Goal: Task Accomplishment & Management: Complete application form

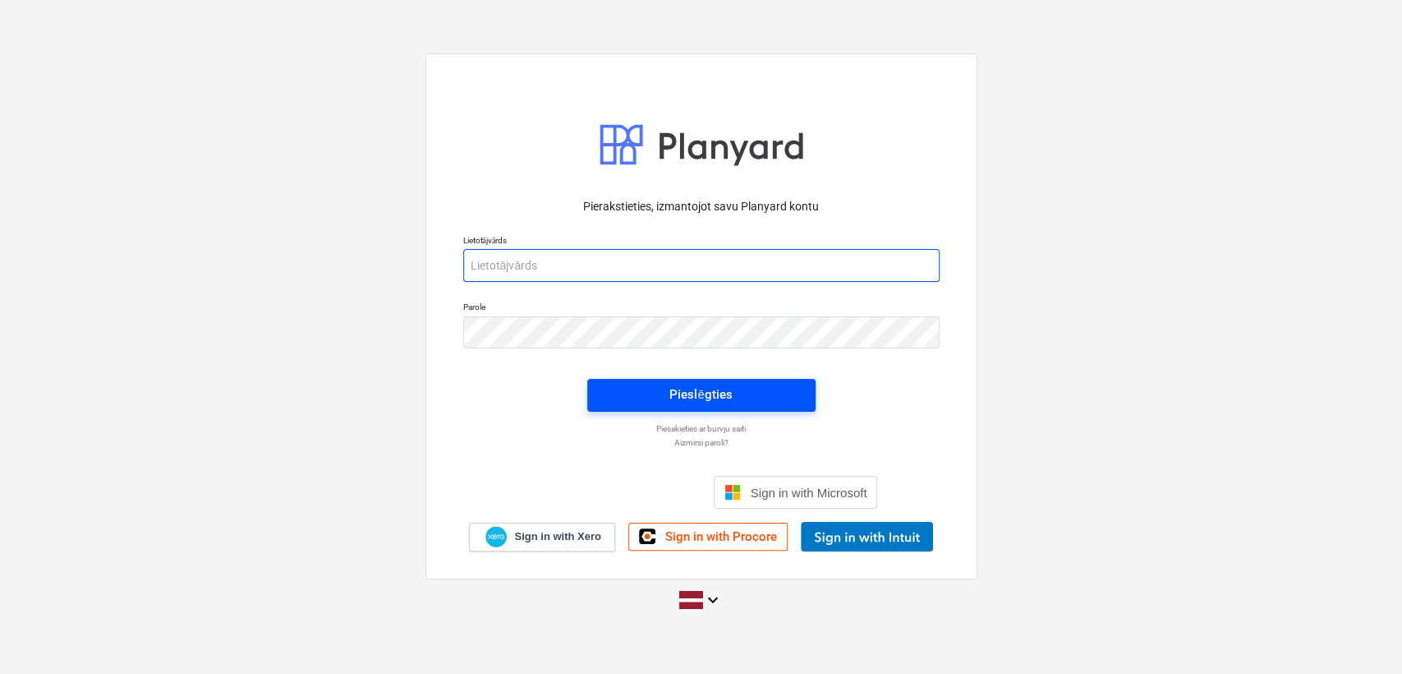
type input "[PERSON_NAME][EMAIL_ADDRESS][DOMAIN_NAME]"
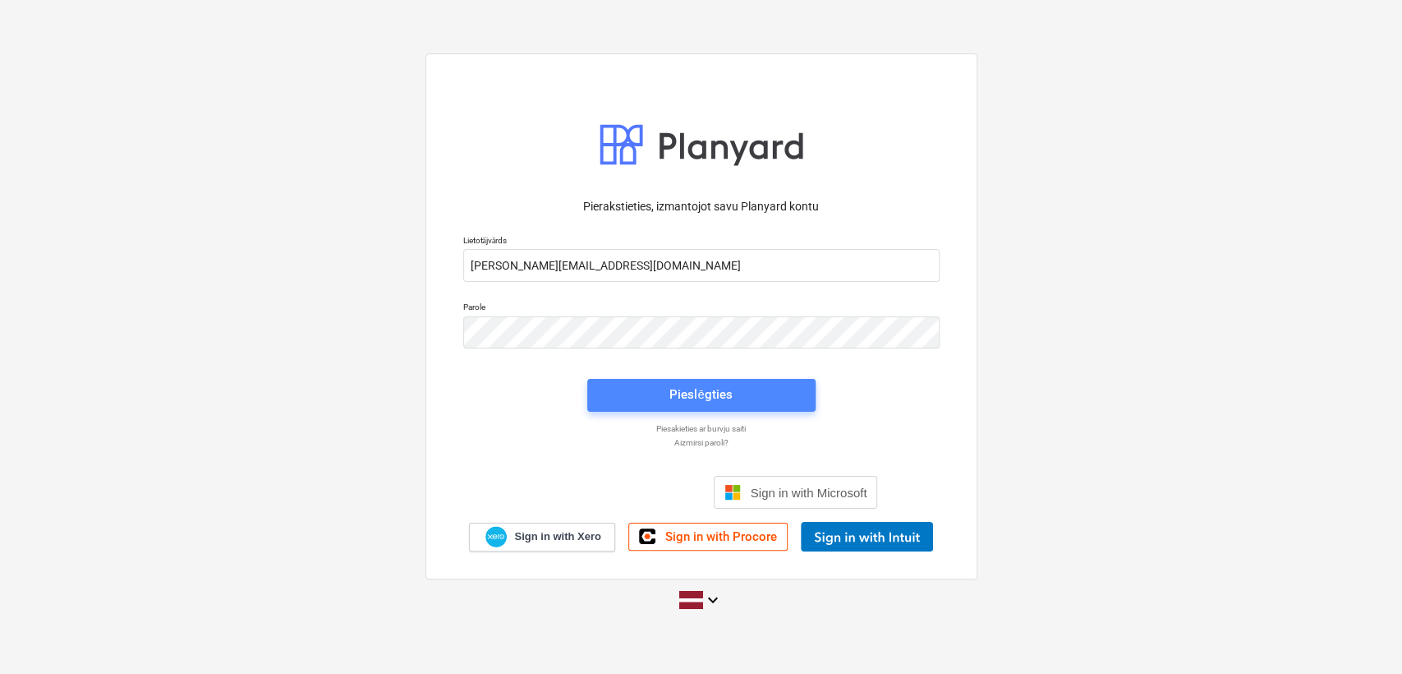
click at [719, 388] on div "Pieslēgties" at bounding box center [700, 394] width 62 height 21
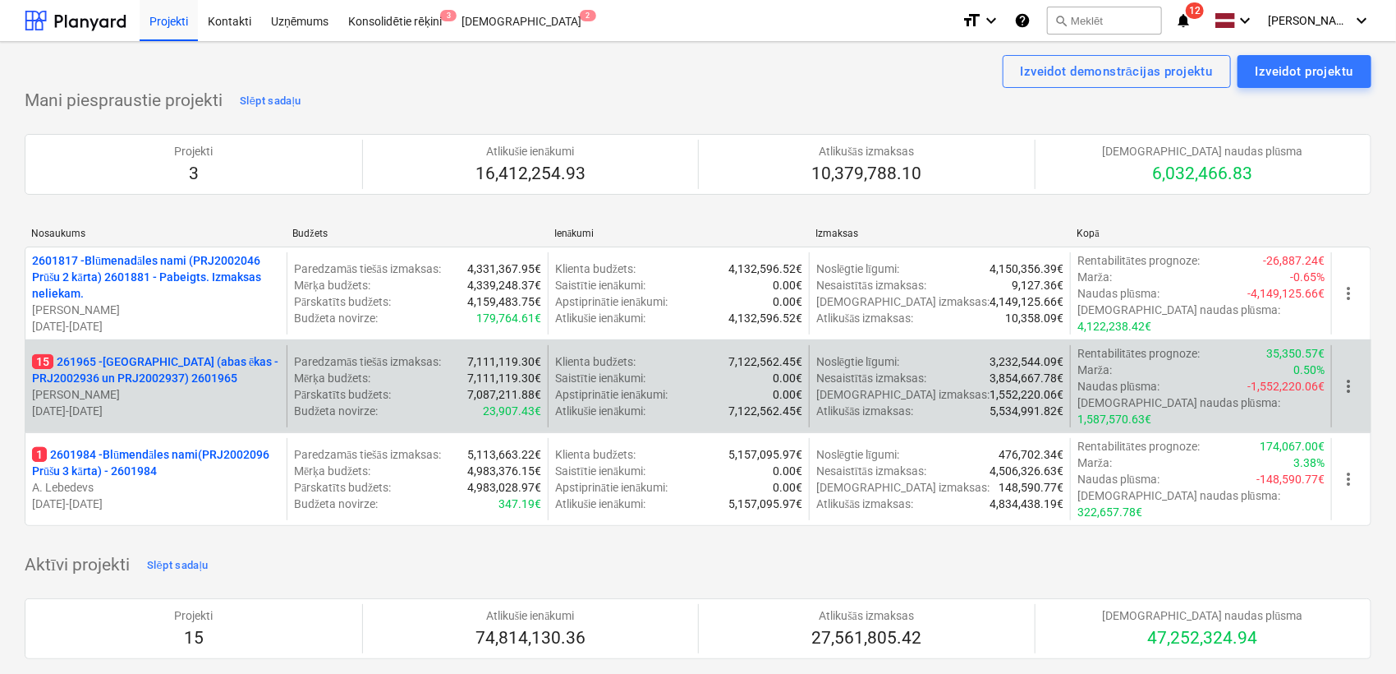
click at [118, 356] on p "15 261965 - [GEOGRAPHIC_DATA] (abas ēkas - PRJ2002936 un PRJ2002937) 2601965" at bounding box center [156, 369] width 248 height 33
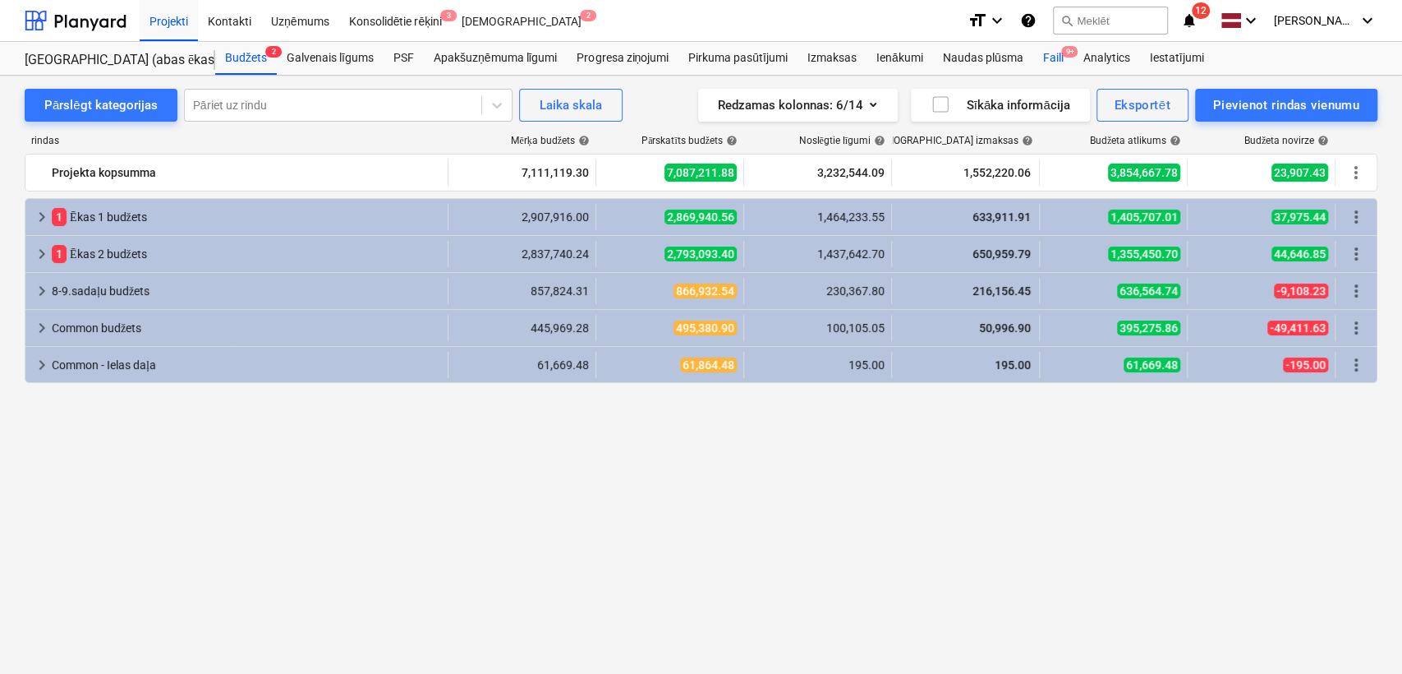
click at [1057, 52] on div "Faili 9+" at bounding box center [1052, 58] width 40 height 33
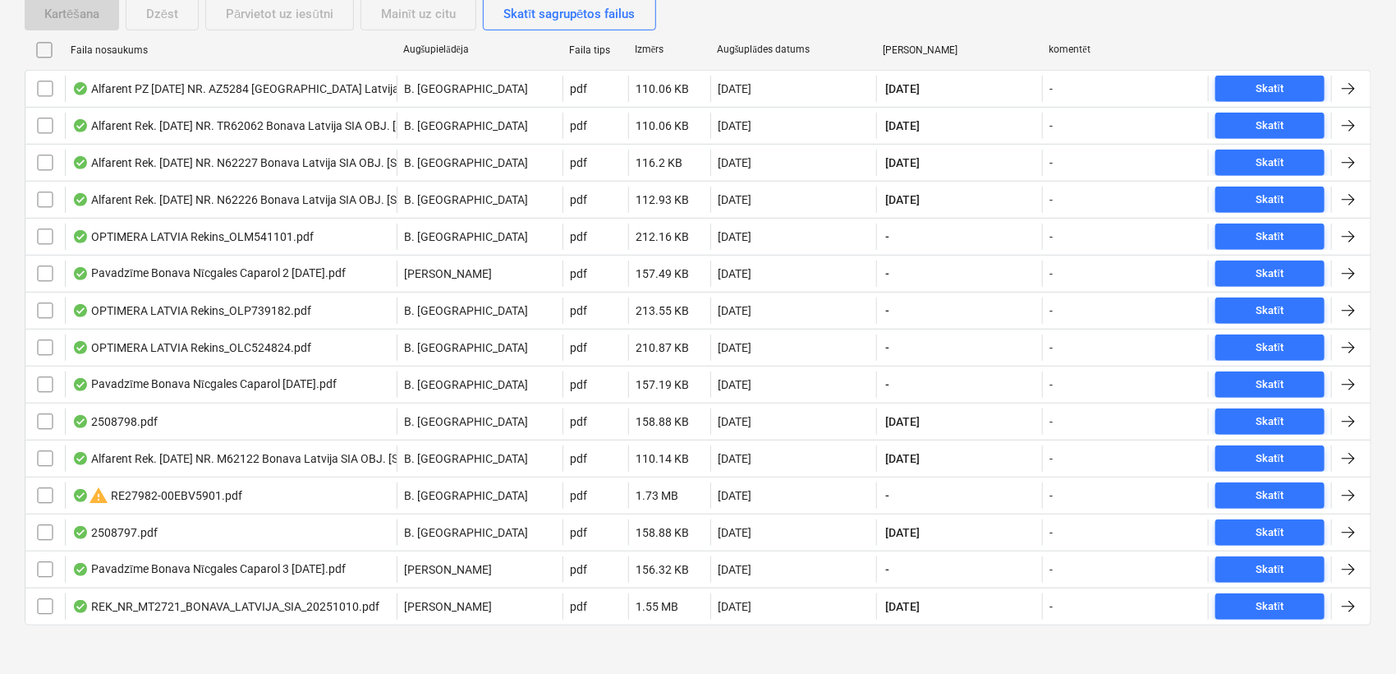
scroll to position [337, 0]
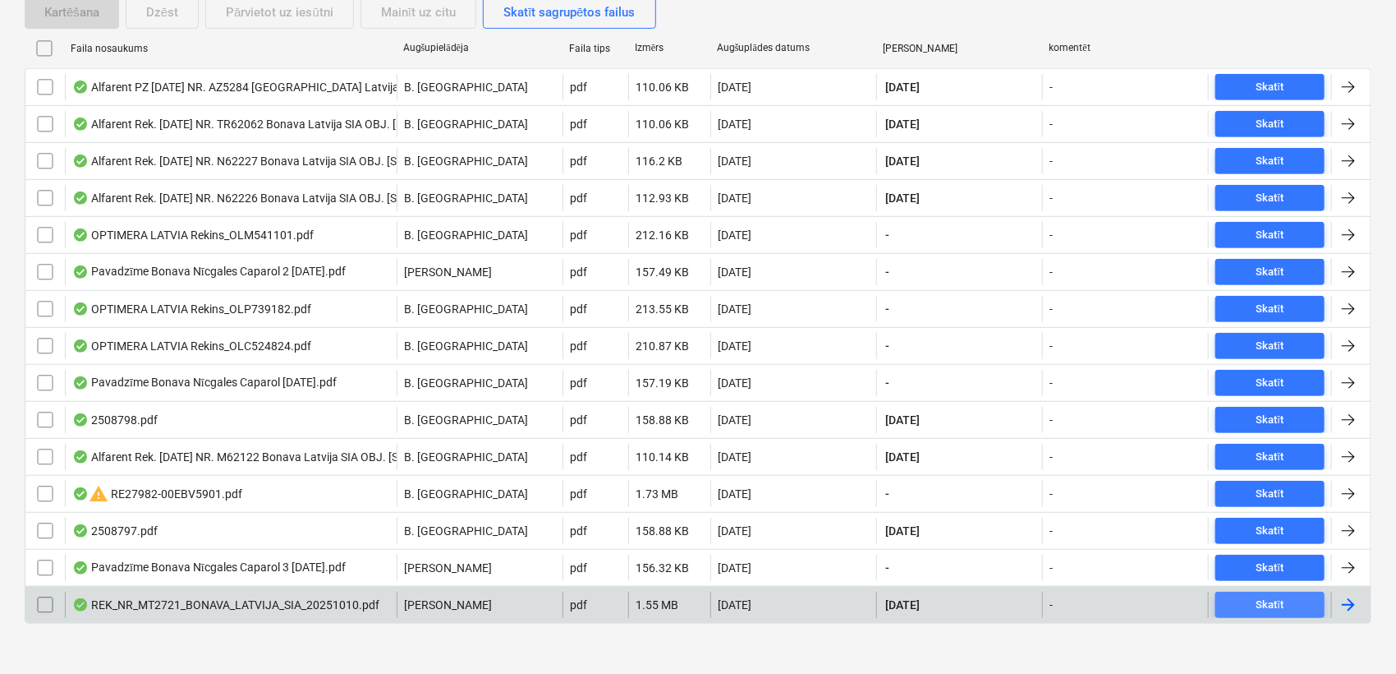
click at [1262, 604] on div "Skatīt" at bounding box center [1271, 604] width 28 height 19
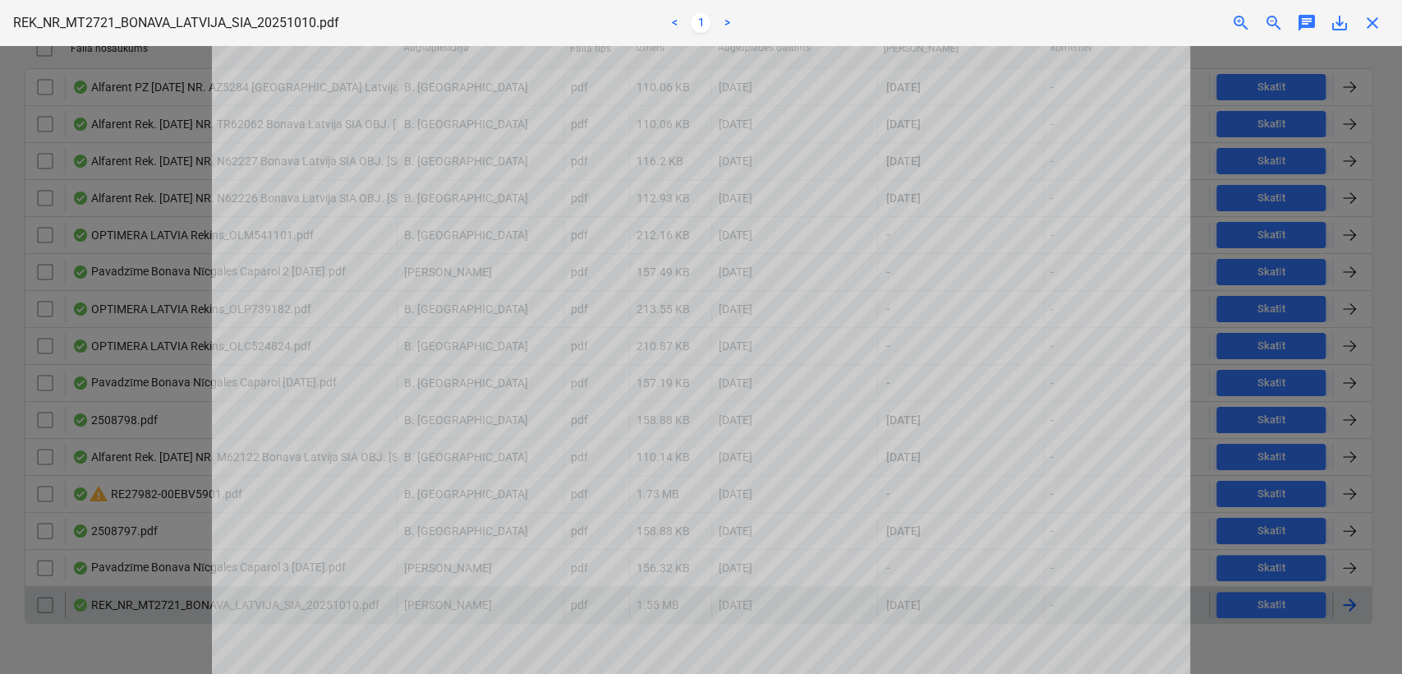
click at [1370, 22] on span "close" at bounding box center [1373, 23] width 20 height 20
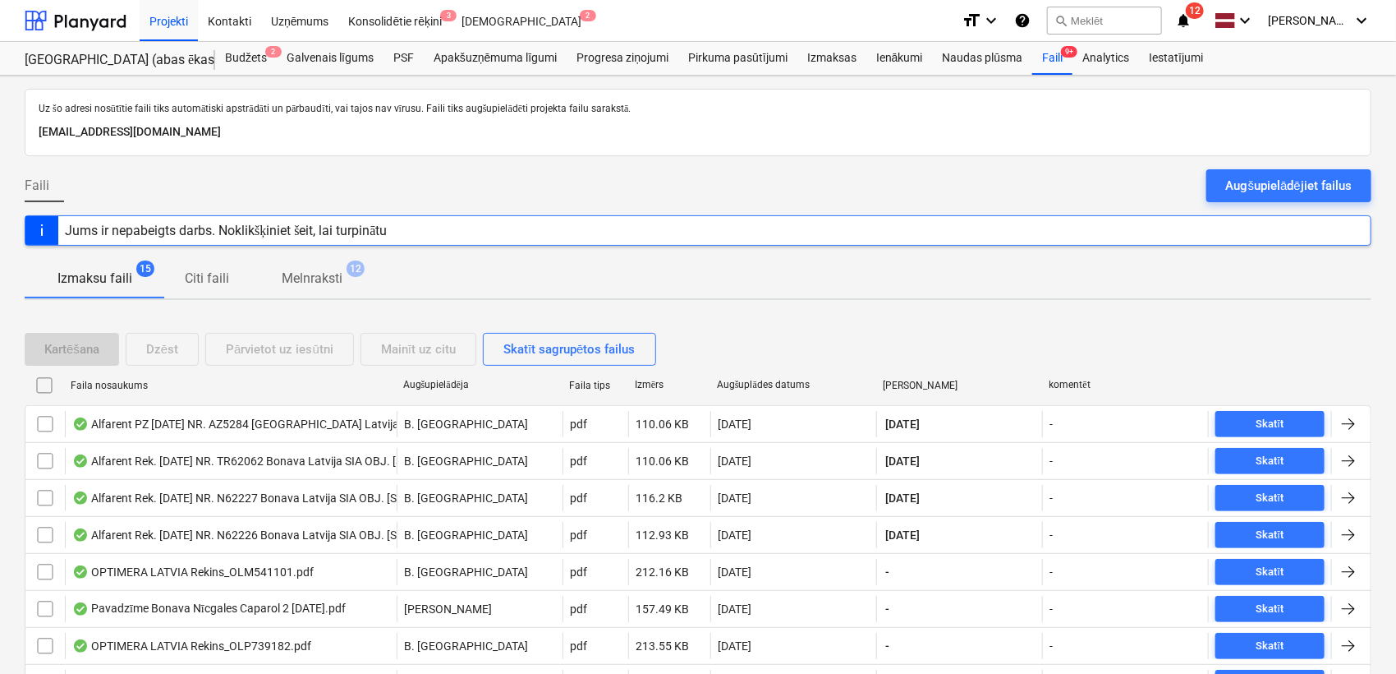
click at [1188, 16] on icon "notifications" at bounding box center [1183, 21] width 16 height 20
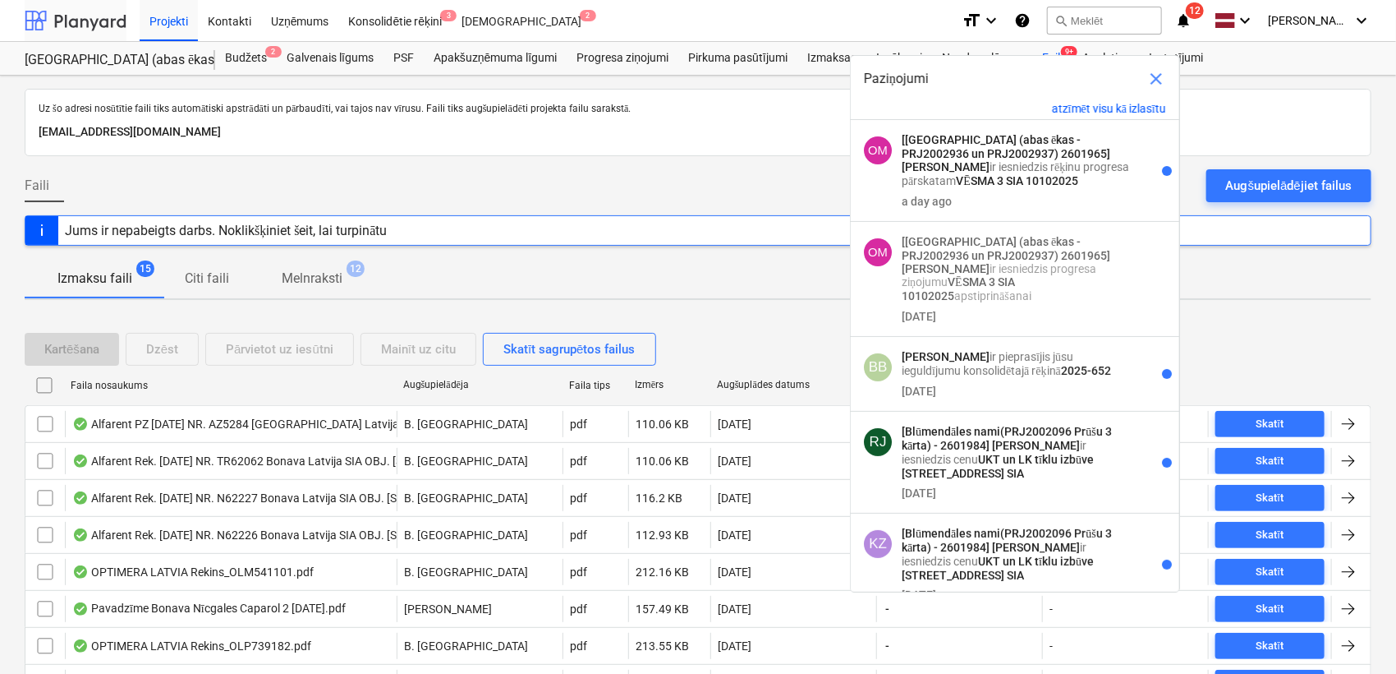
click at [93, 16] on div at bounding box center [76, 20] width 102 height 41
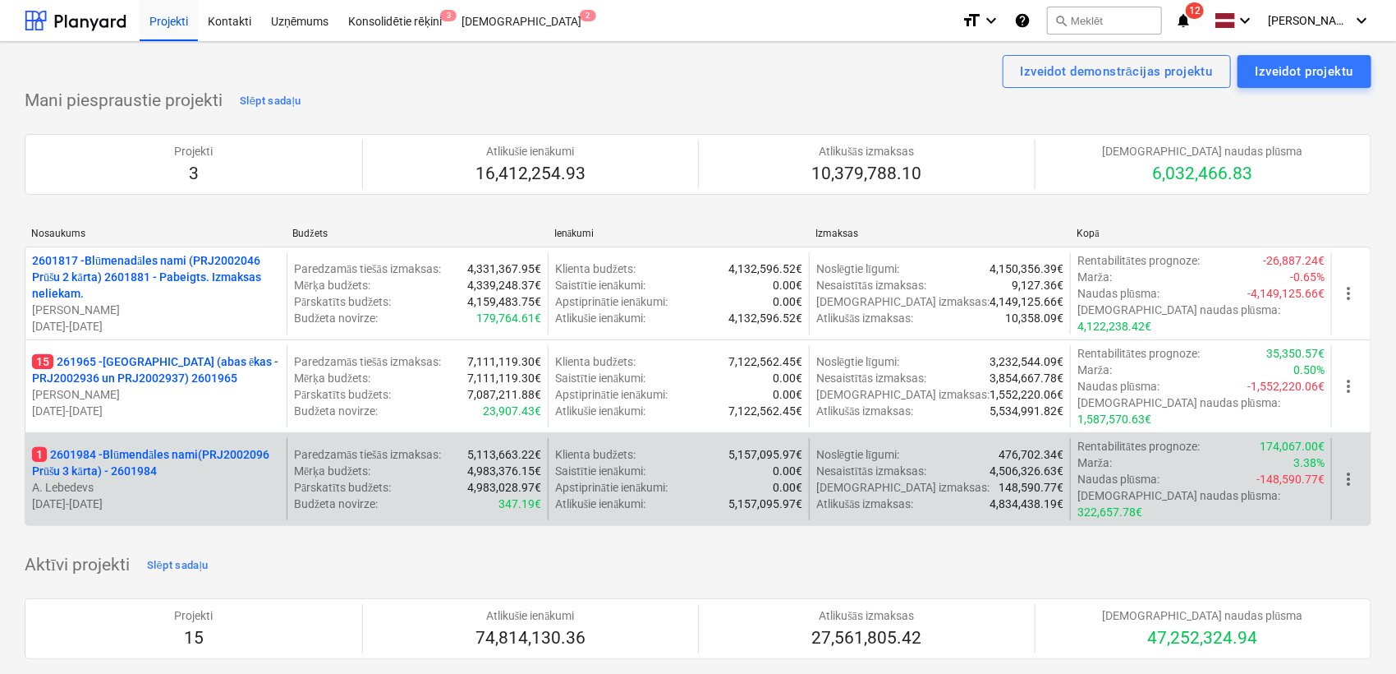
click at [133, 446] on p "1 2601984 - Blūmendāles nami(PRJ2002096 Prūšu 3 kārta) - 2601984" at bounding box center [156, 462] width 248 height 33
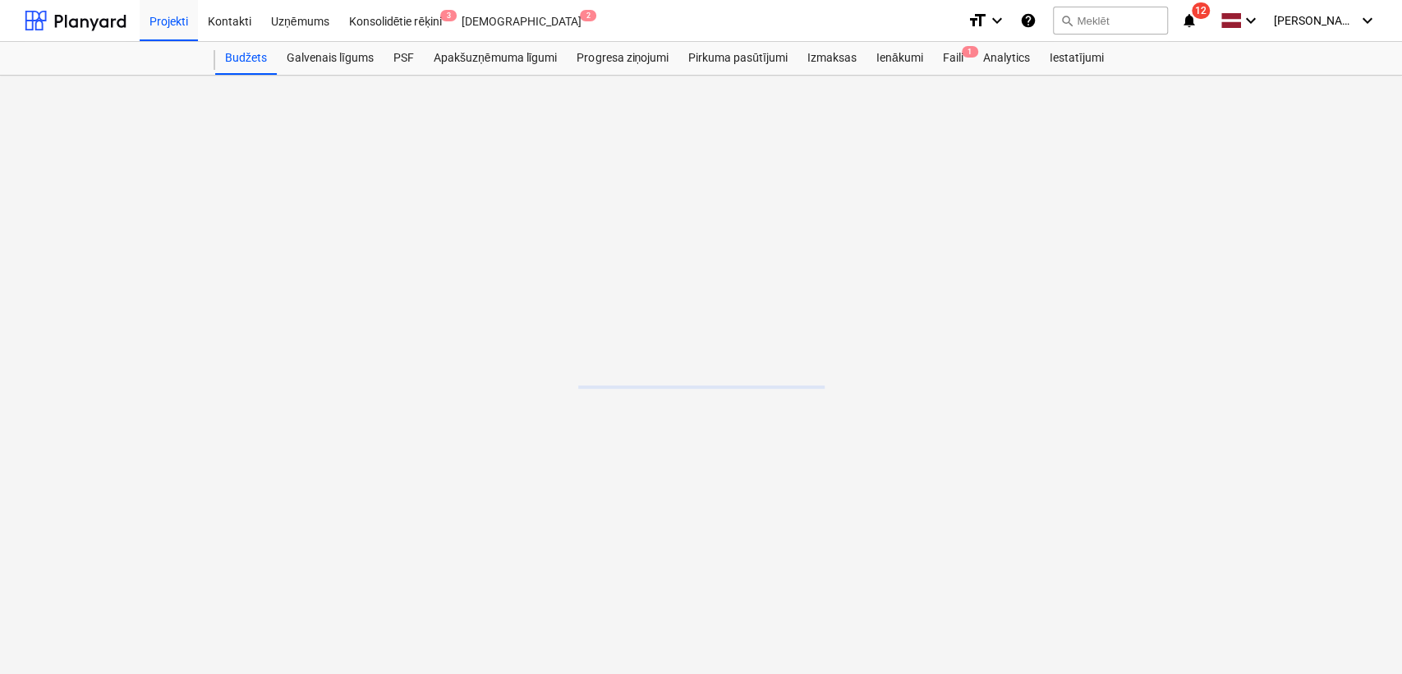
click at [133, 440] on main at bounding box center [701, 375] width 1402 height 598
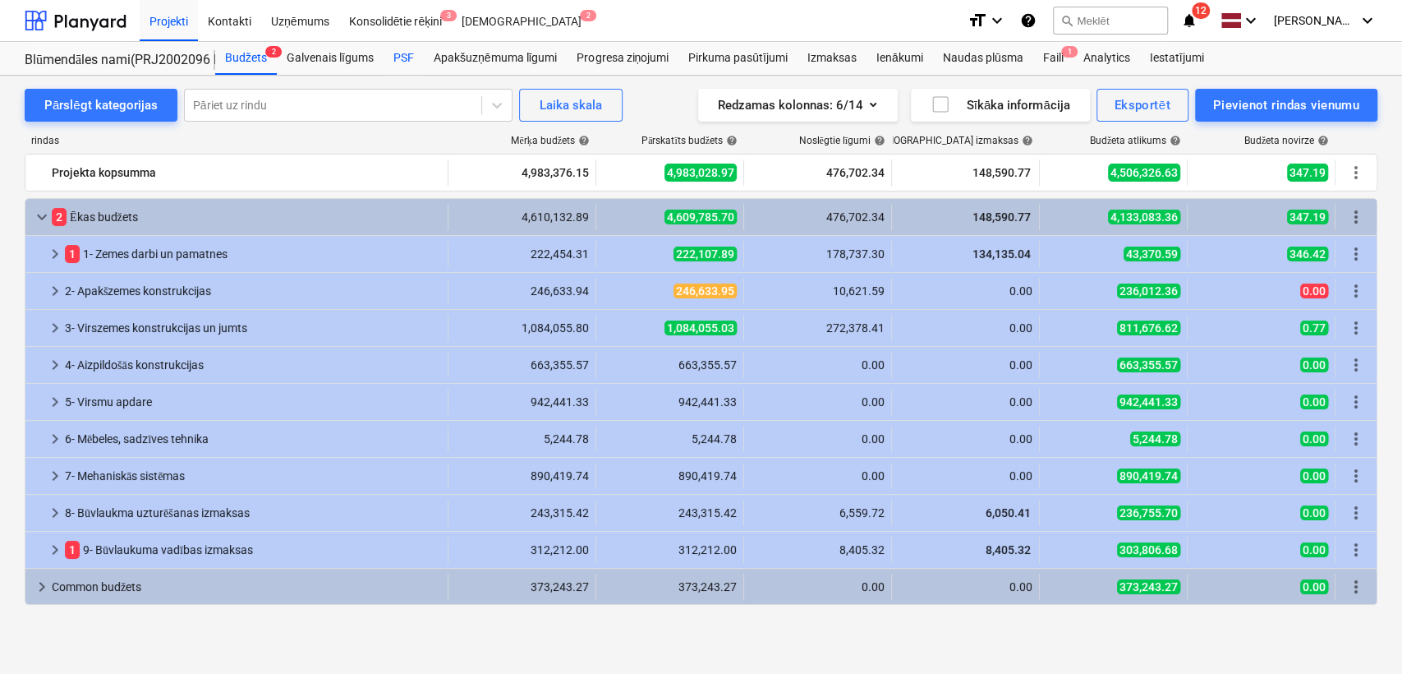
click at [401, 56] on div "PSF" at bounding box center [404, 58] width 40 height 33
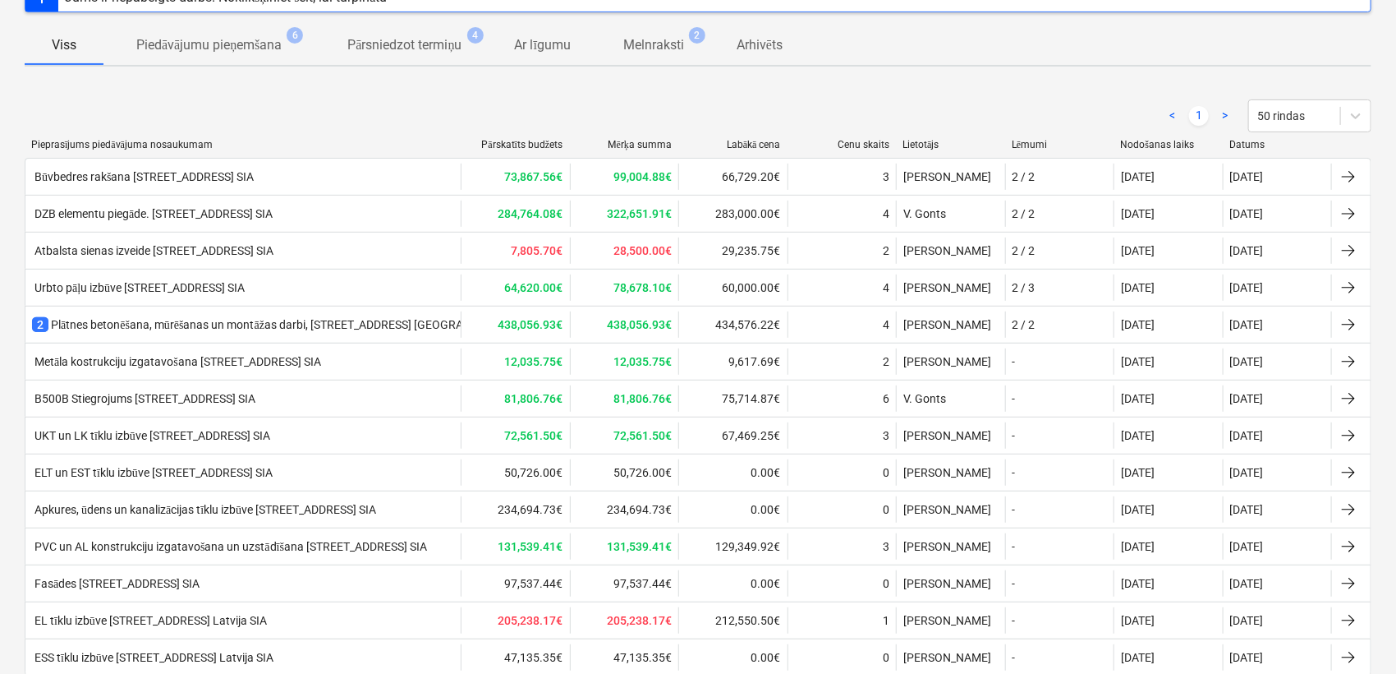
scroll to position [159, 0]
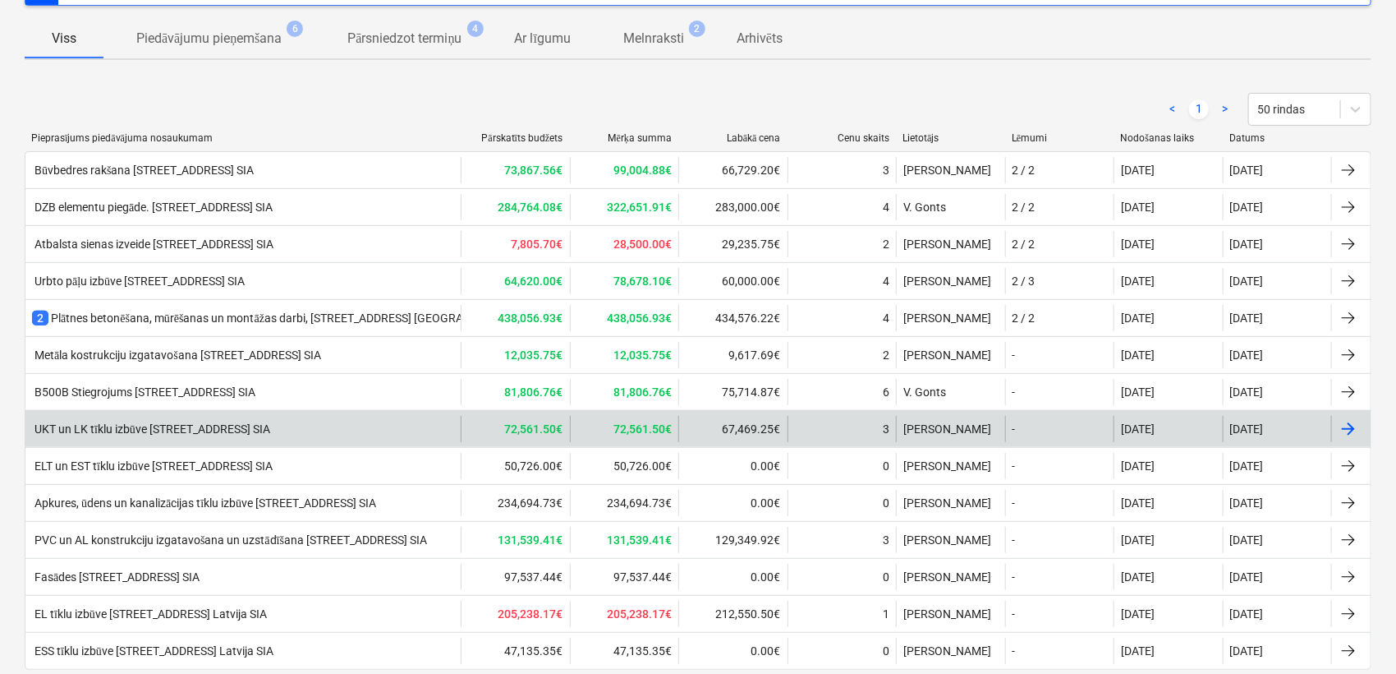
click at [1305, 434] on div "[DATE]" at bounding box center [1277, 429] width 109 height 26
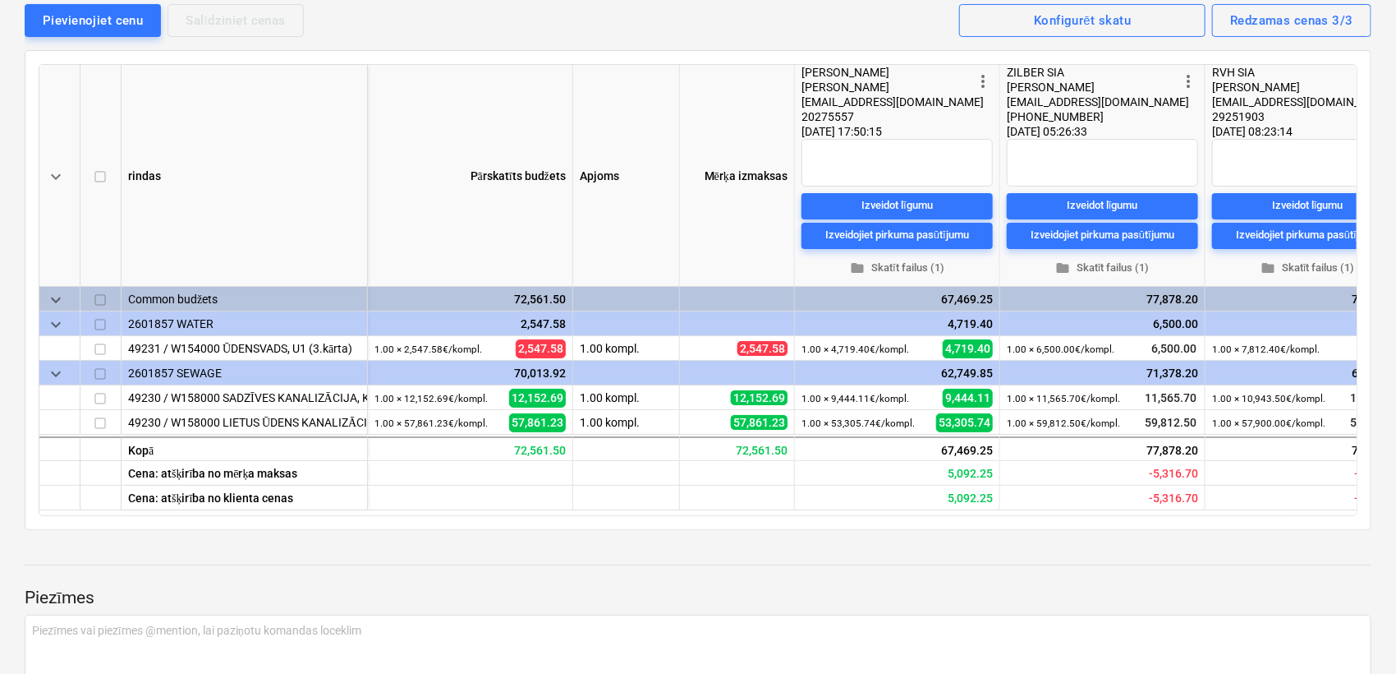
scroll to position [0, 53]
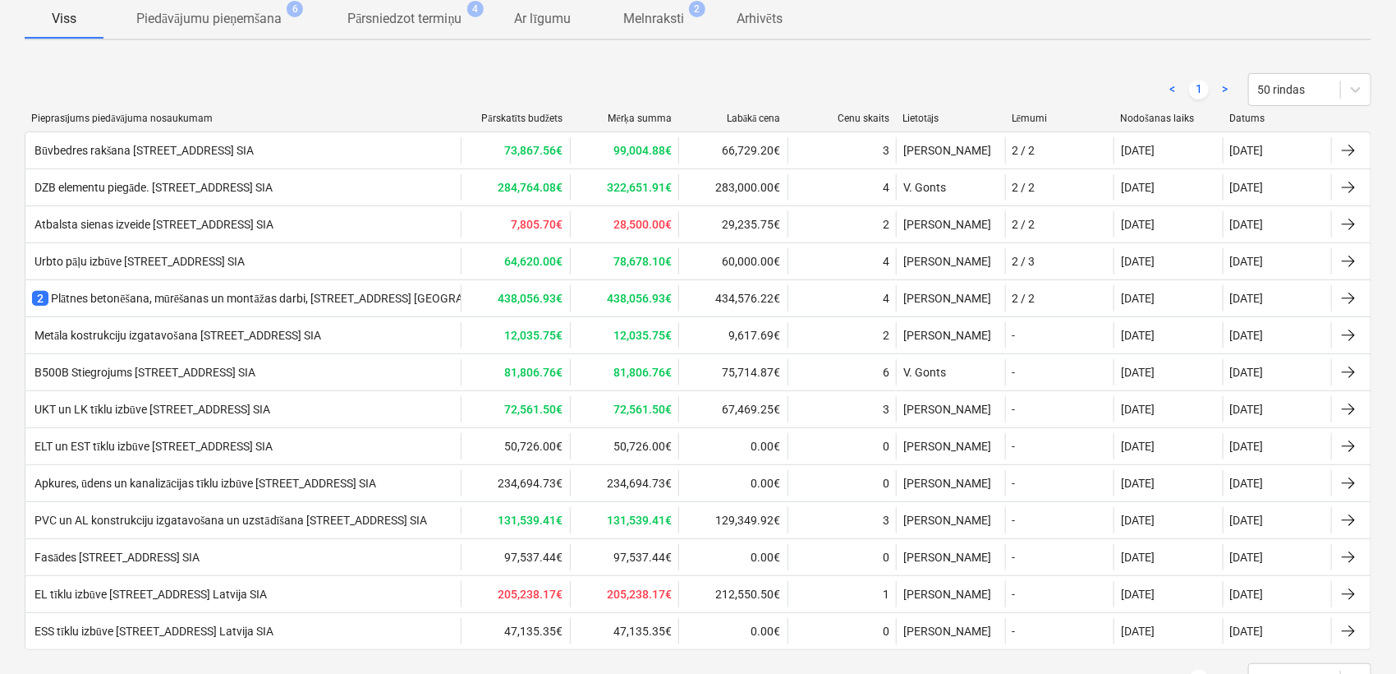
scroll to position [159, 0]
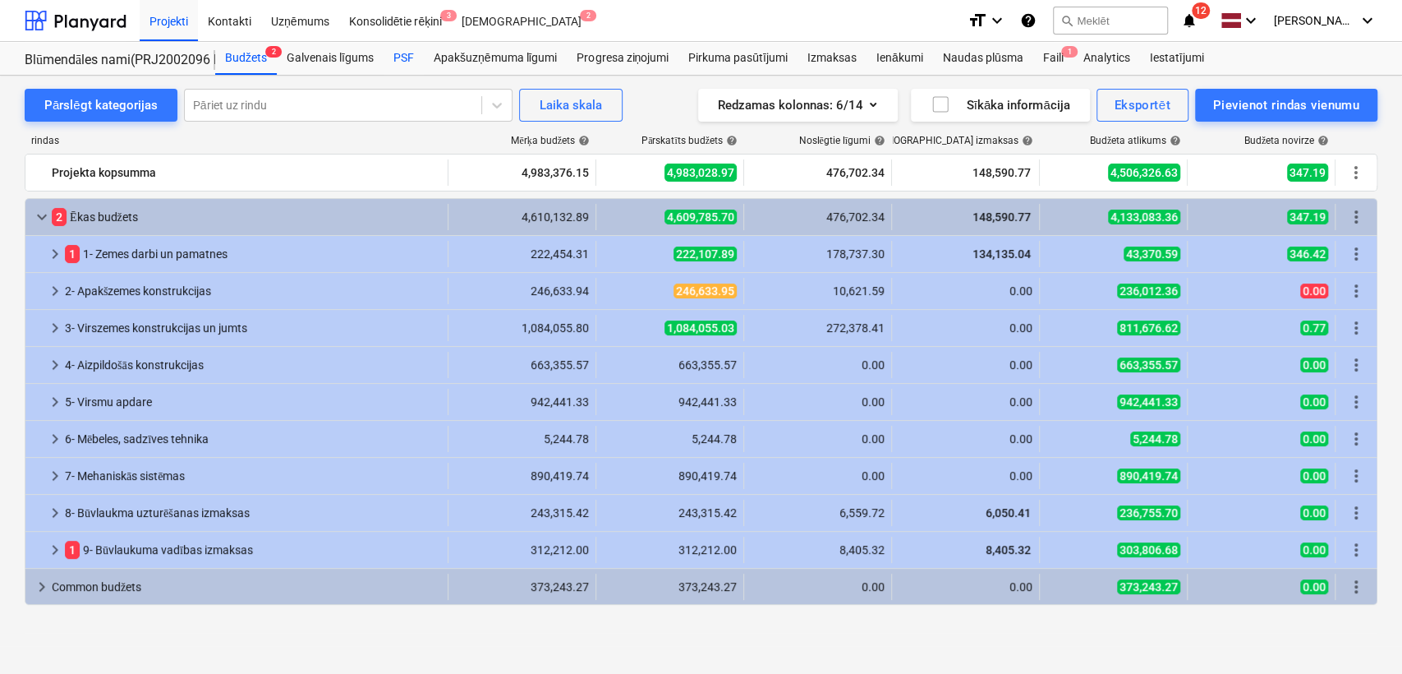
click at [408, 53] on div "PSF" at bounding box center [404, 58] width 40 height 33
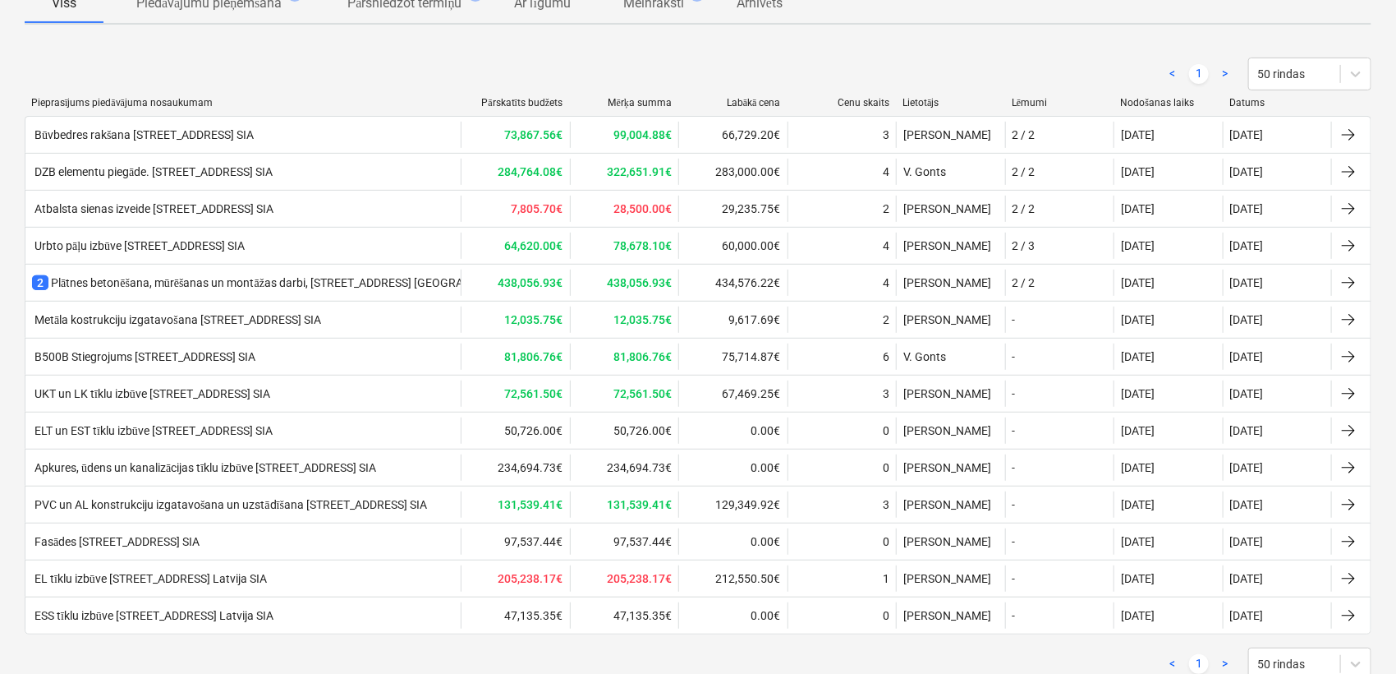
scroll to position [195, 0]
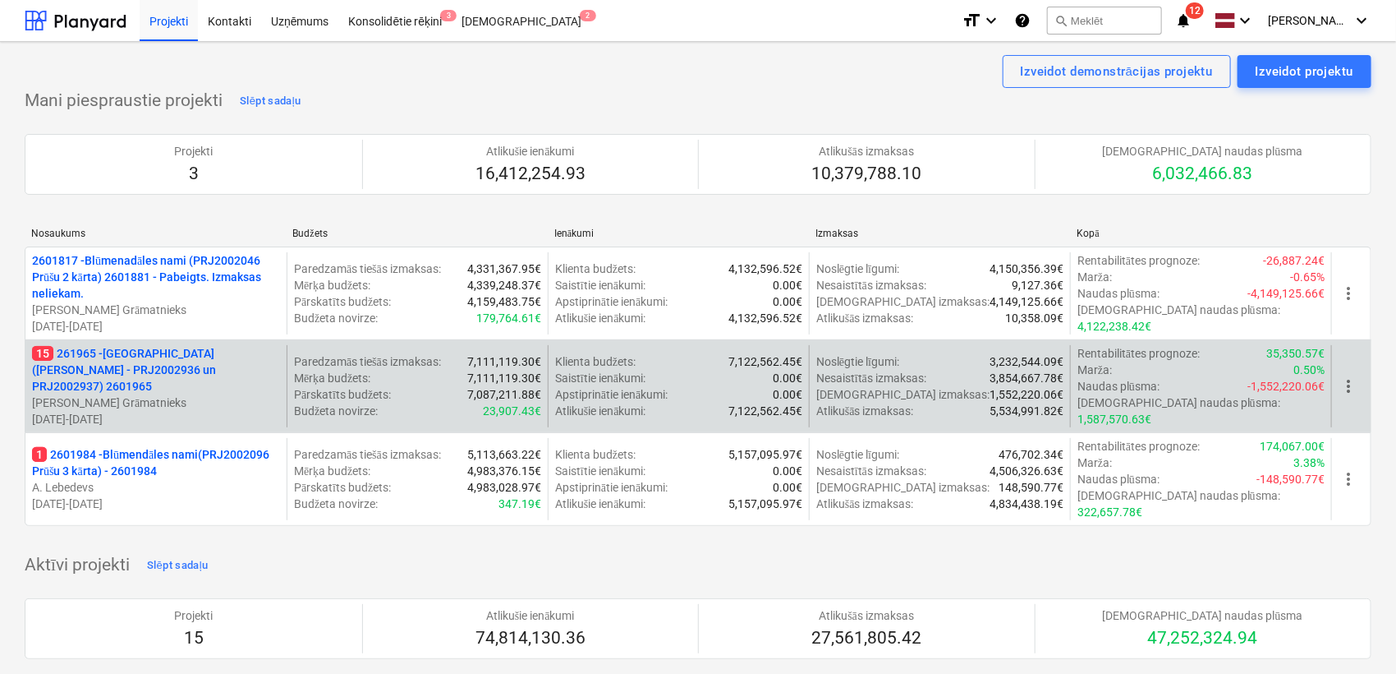
click at [213, 376] on p "15 261965 - [GEOGRAPHIC_DATA] ([PERSON_NAME] - PRJ2002936 un PRJ2002937) 2601965" at bounding box center [156, 369] width 248 height 49
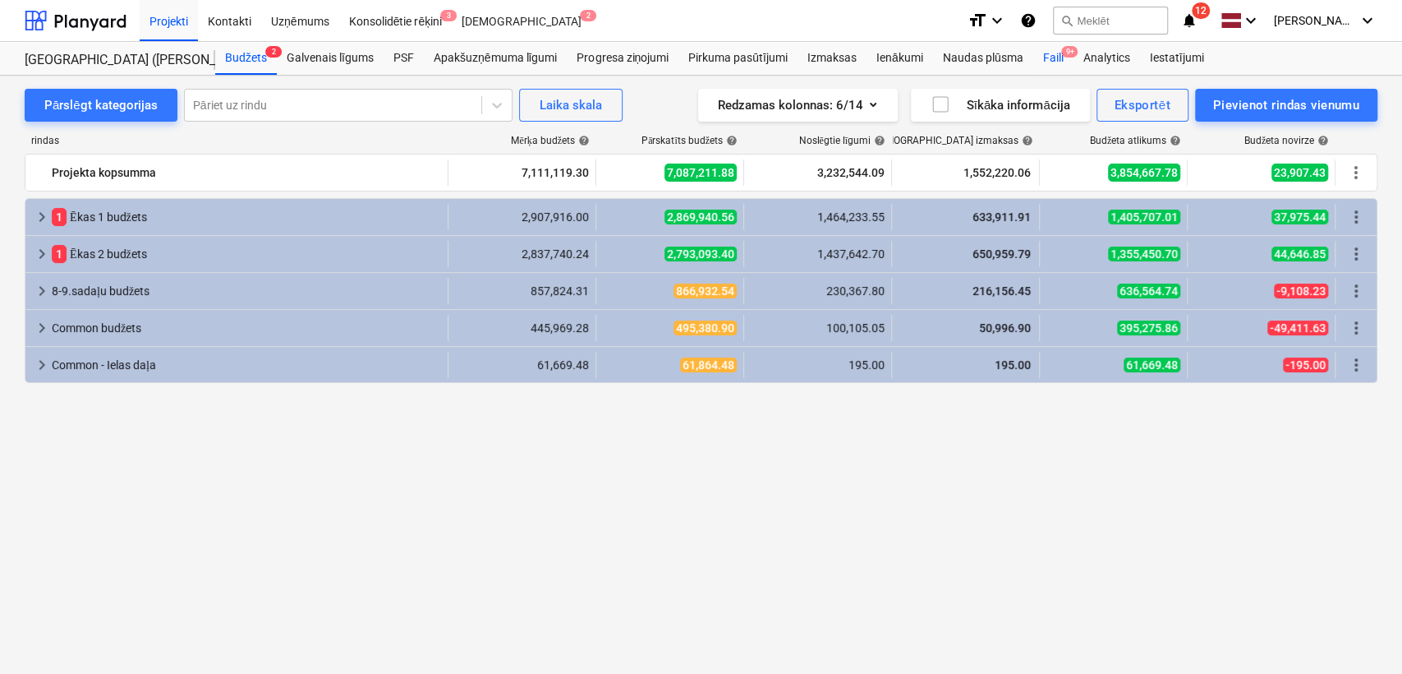
click at [1059, 58] on div "Faili 9+" at bounding box center [1052, 58] width 40 height 33
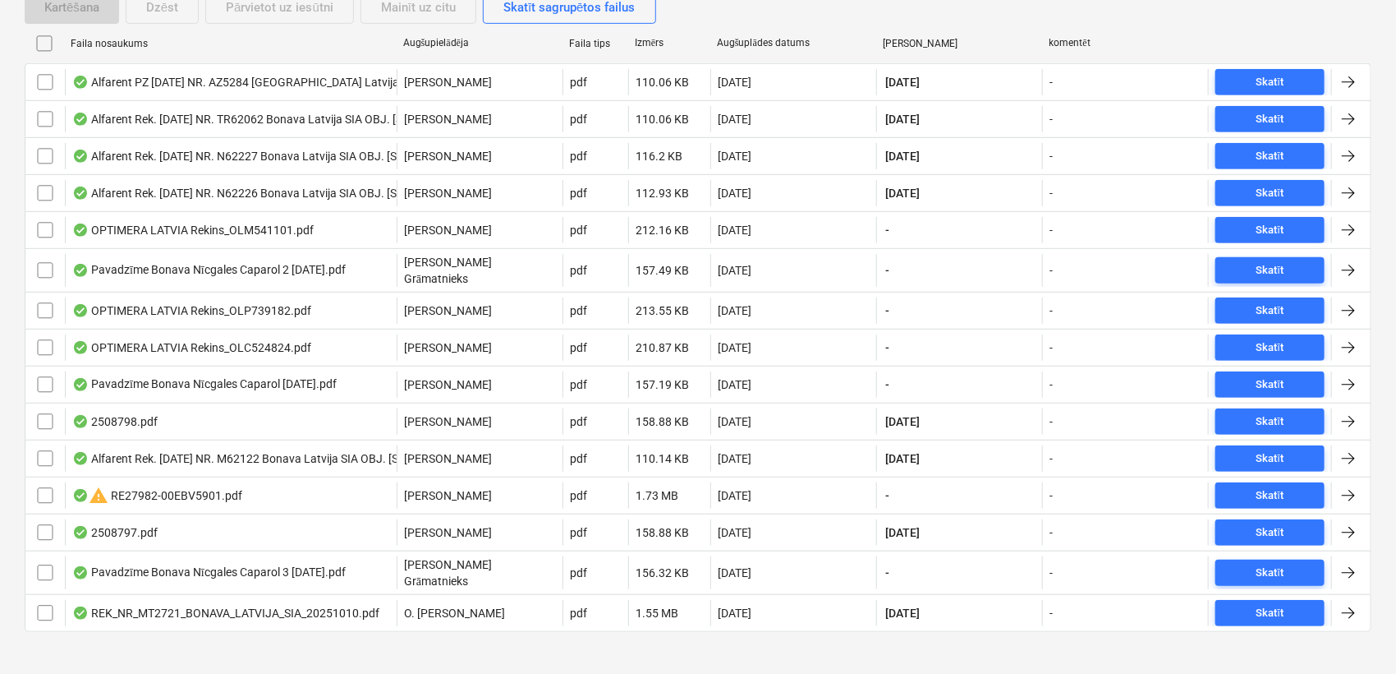
scroll to position [344, 0]
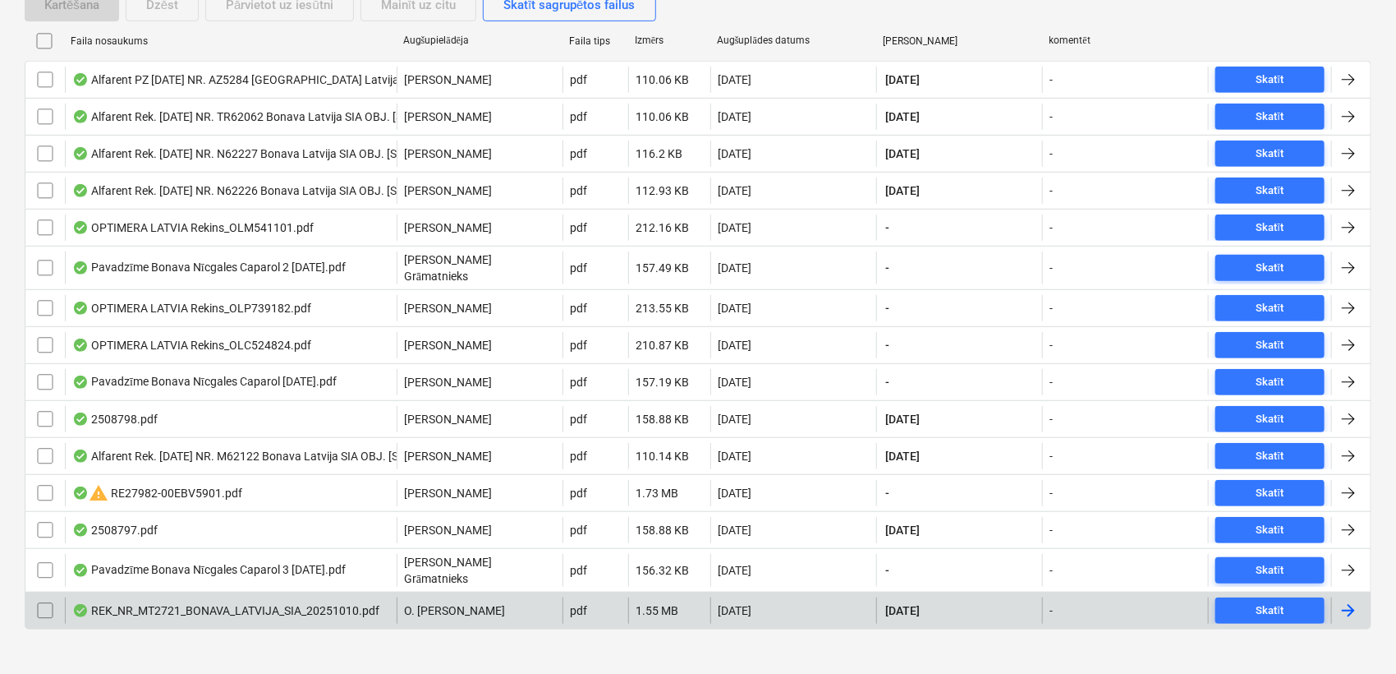
click at [1349, 600] on div at bounding box center [1349, 610] width 20 height 20
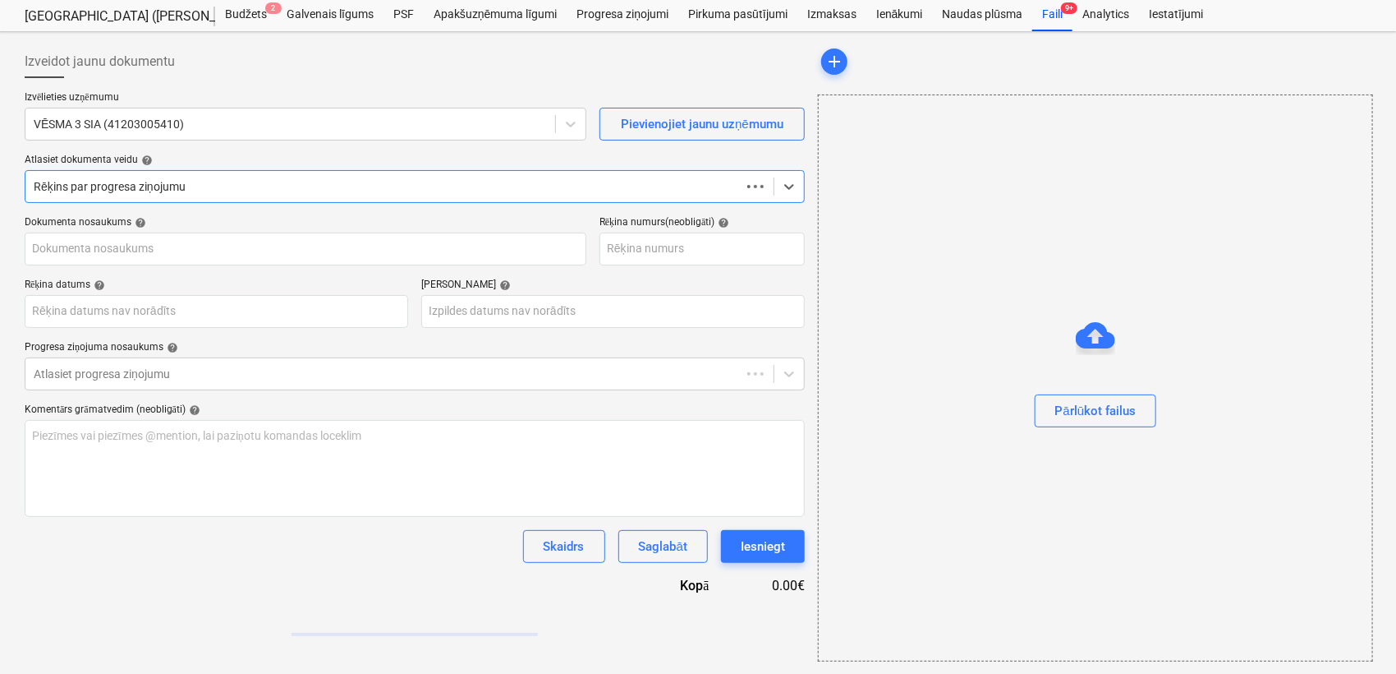
type input "MT2721"
type input "[DATE]"
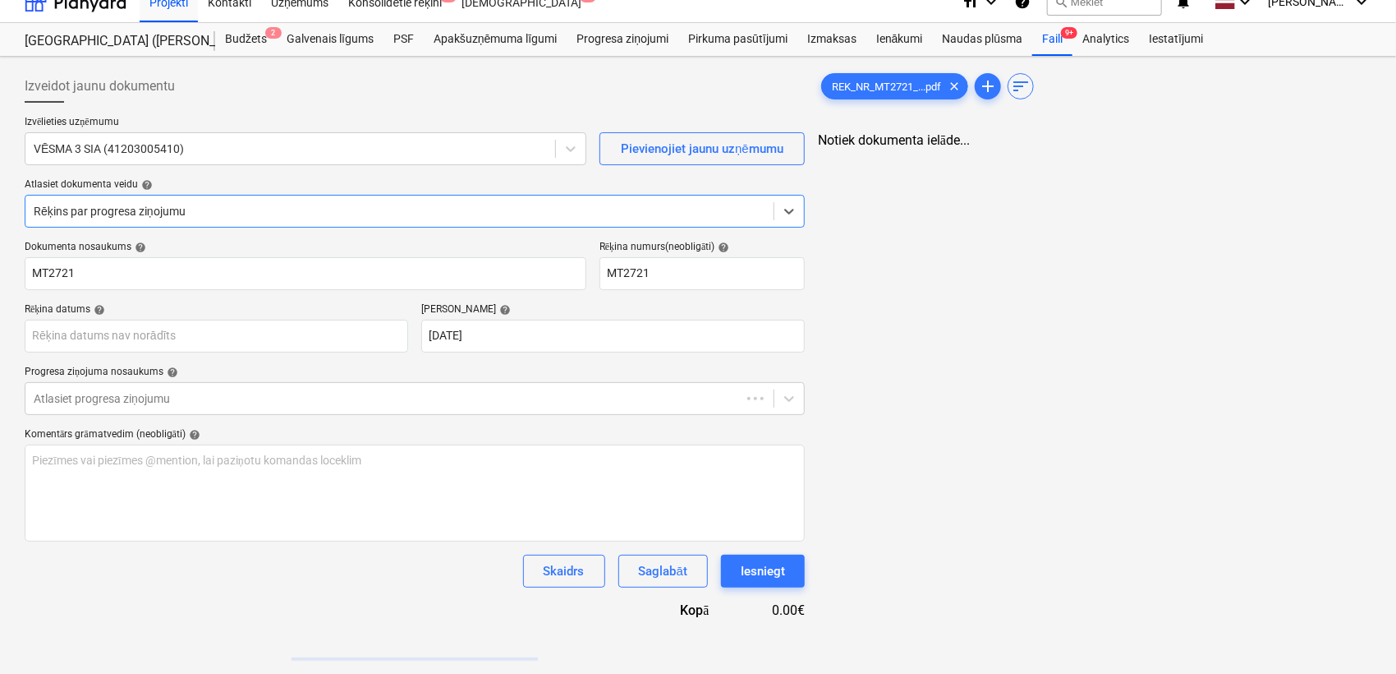
scroll to position [44, 0]
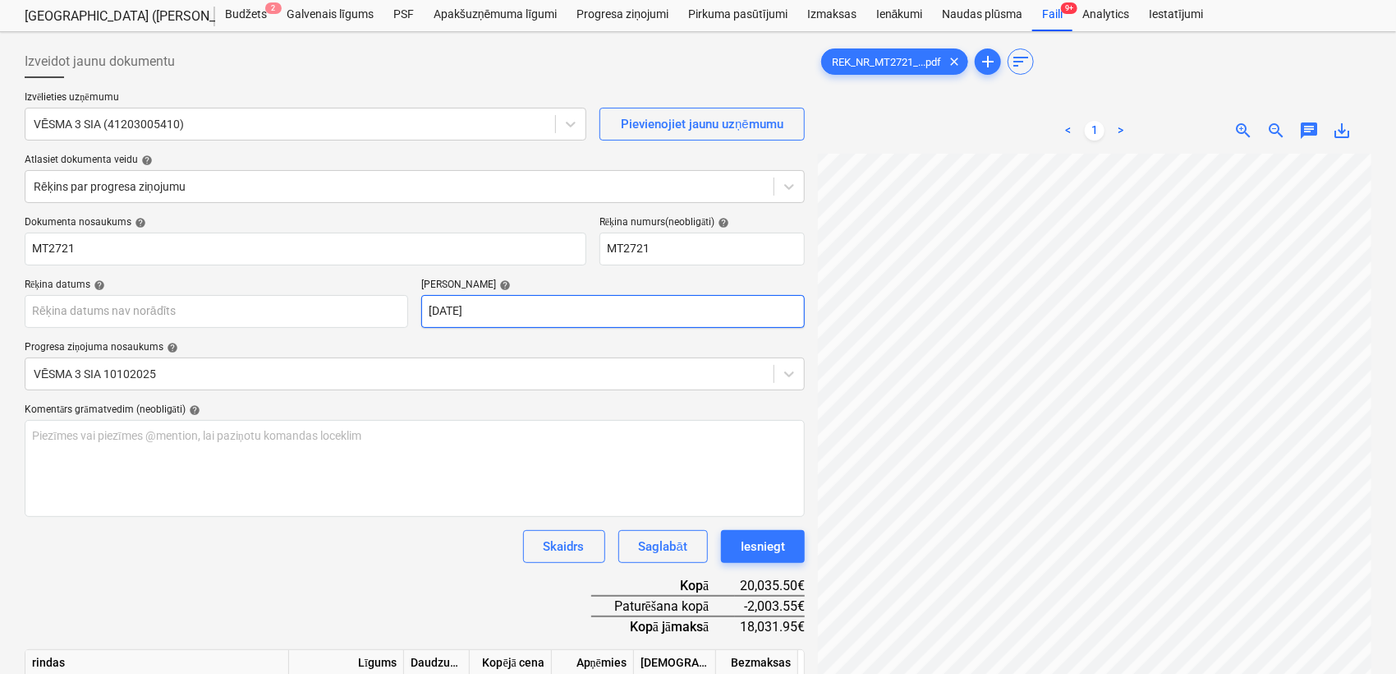
scroll to position [0, 424]
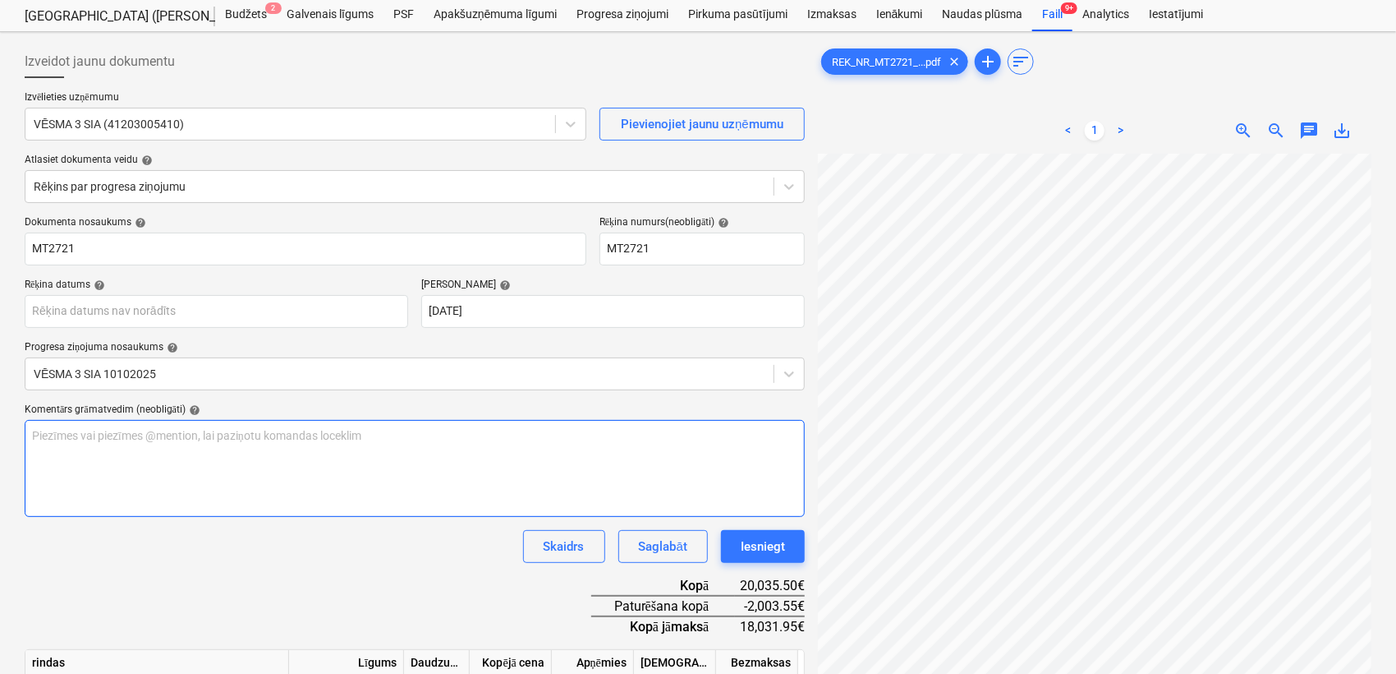
click at [802, 431] on div "Izveidot jaunu dokumentu Izvēlieties uzņēmumu VĒSMA 3 SIA (41203005410) Pievien…" at bounding box center [698, 679] width 1360 height 1280
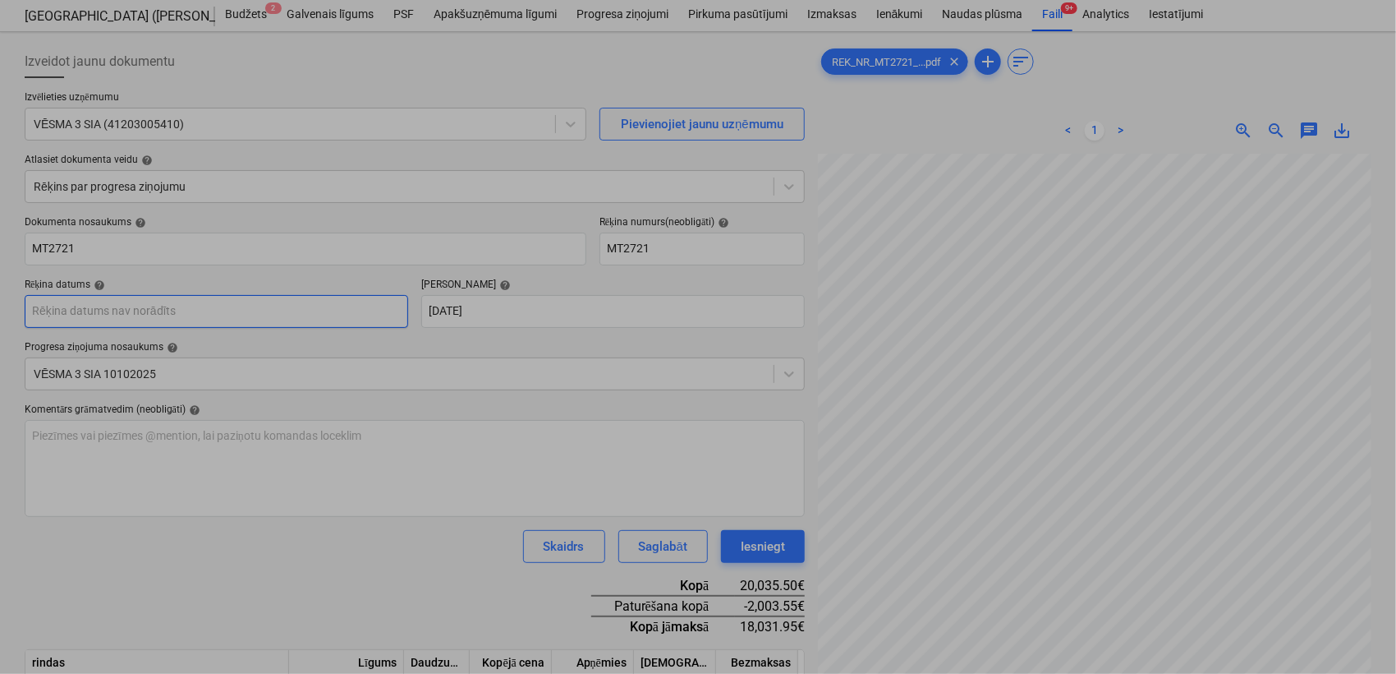
click at [274, 317] on body "Projekti Kontakti Uzņēmums Konsolidētie rēķini 3 Iesūtne 2 format_size keyboard…" at bounding box center [698, 293] width 1396 height 674
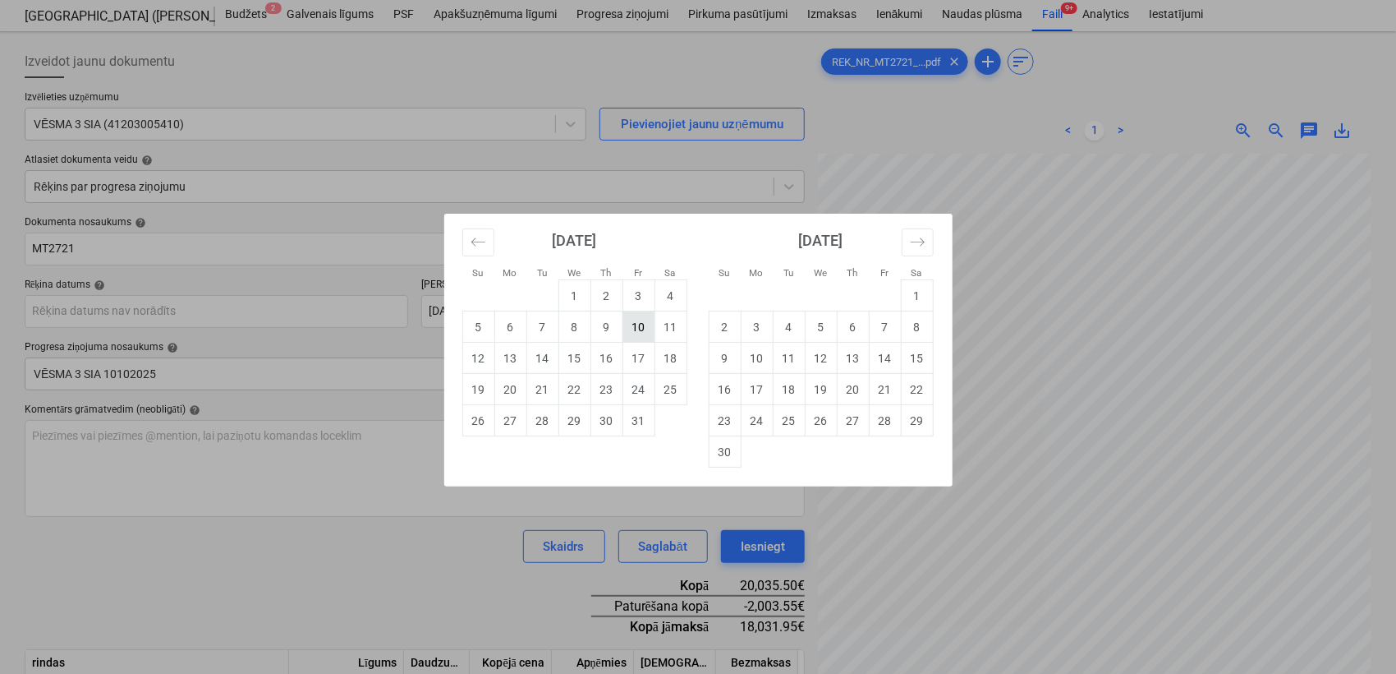
click at [644, 338] on td "10" at bounding box center [639, 326] width 32 height 31
type input "[DATE]"
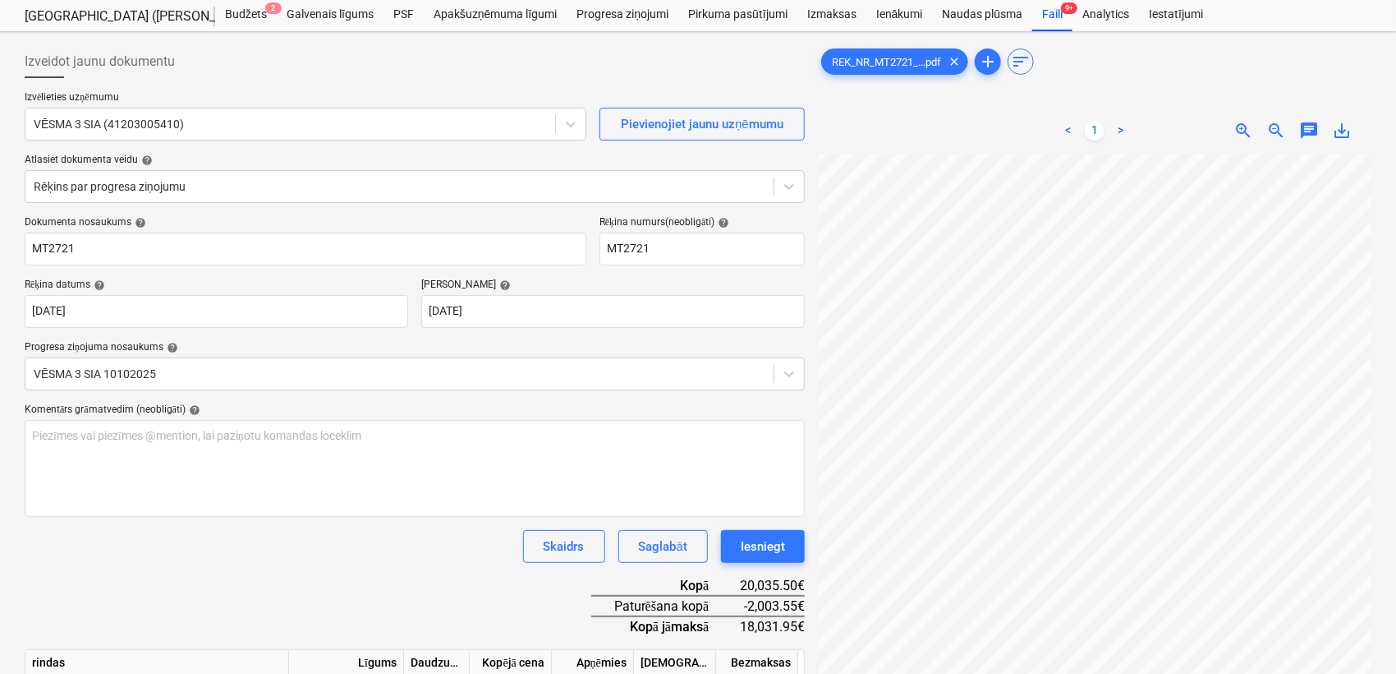
scroll to position [0, 434]
click at [1360, 300] on div at bounding box center [1095, 468] width 554 height 628
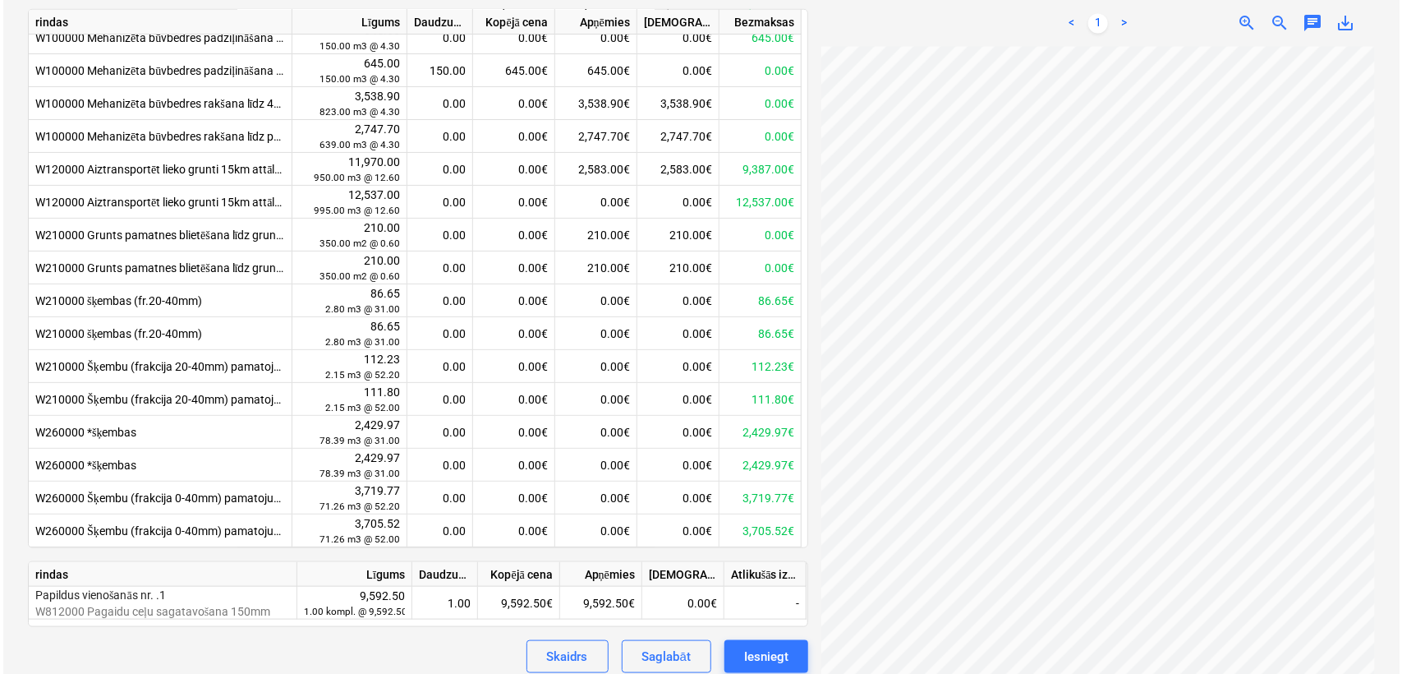
scroll to position [697, 0]
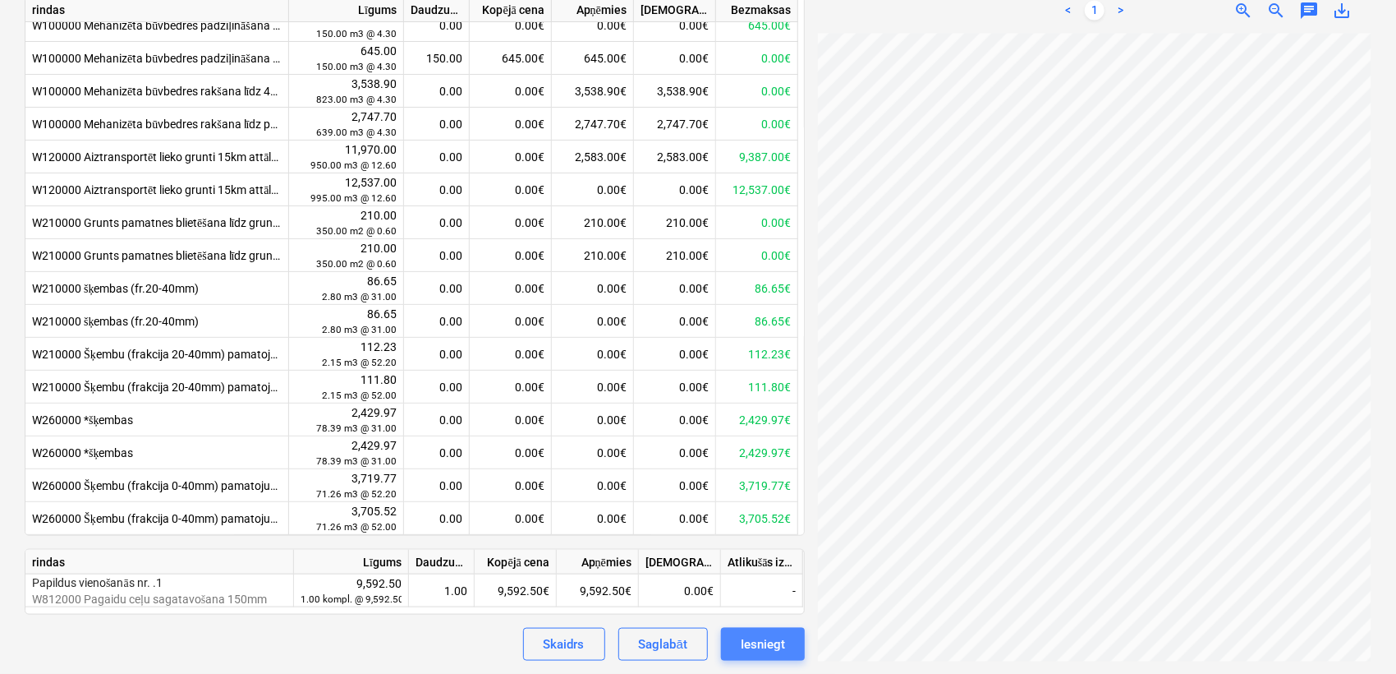
click at [754, 641] on div "Iesniegt" at bounding box center [763, 643] width 44 height 21
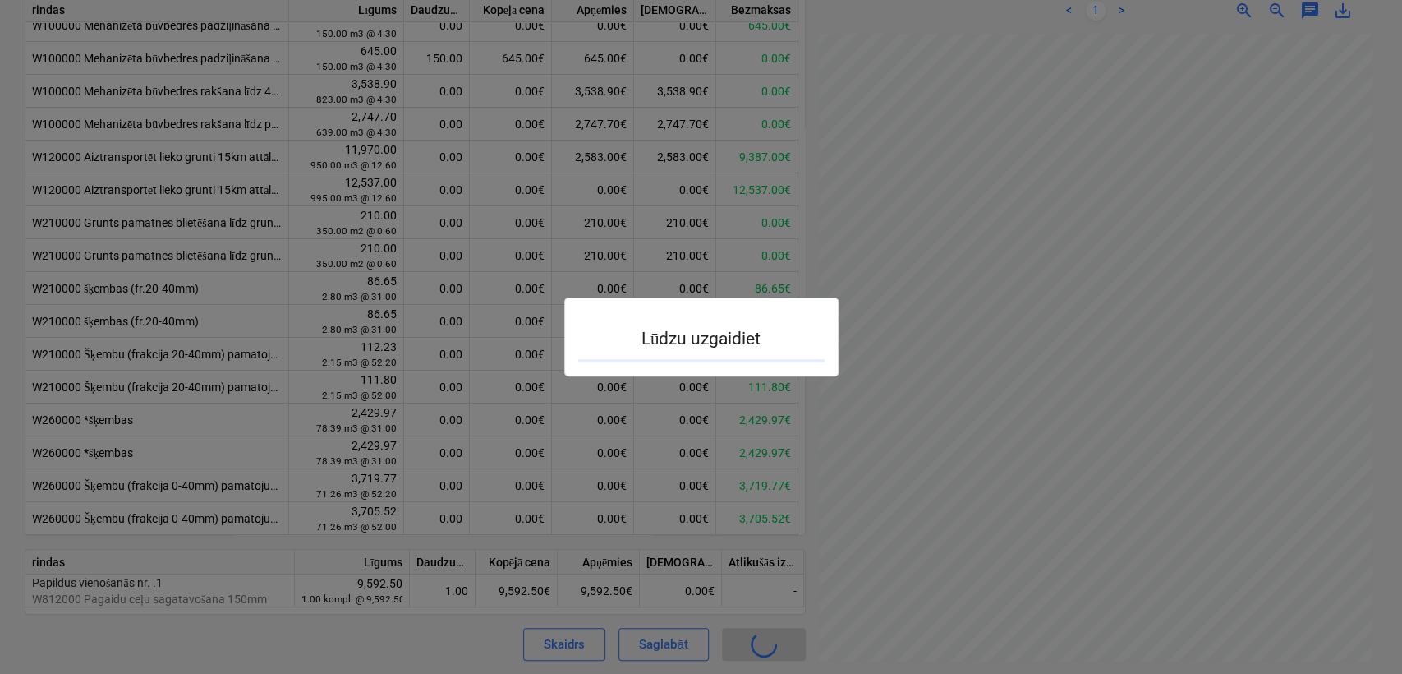
scroll to position [432, 433]
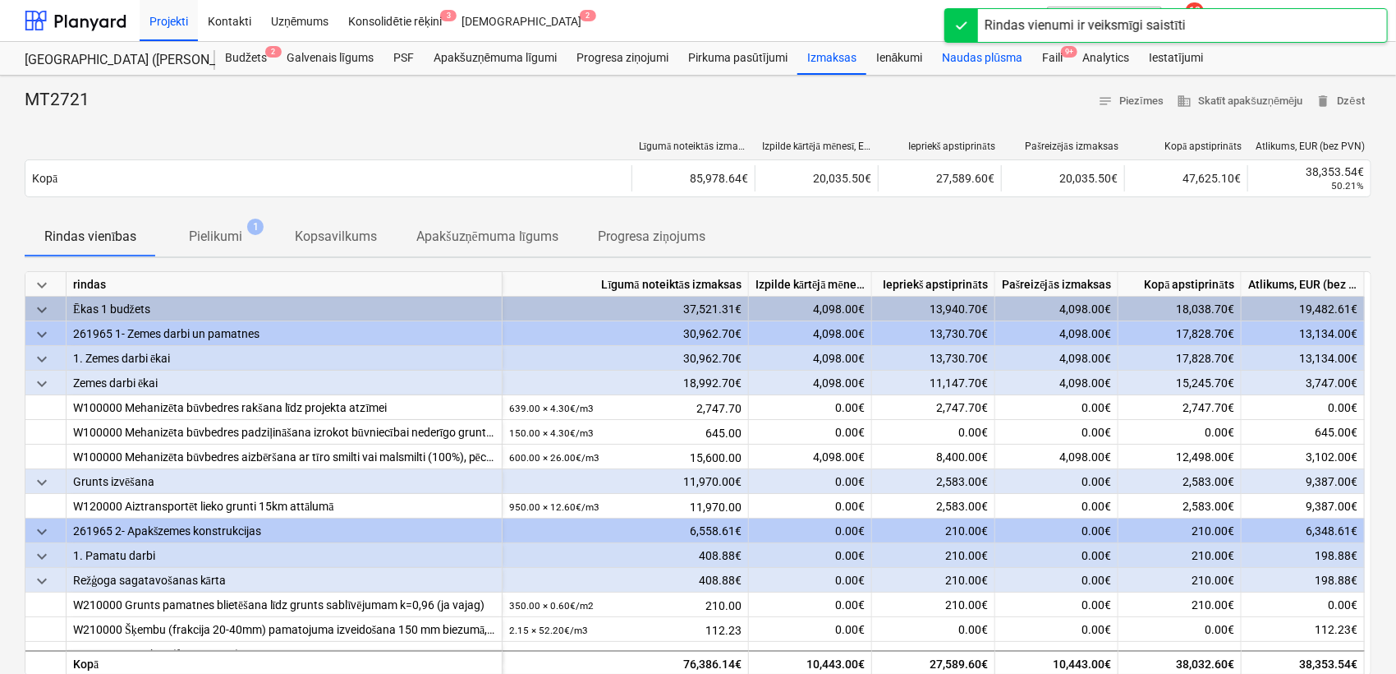
click at [967, 58] on div "Naudas plūsma" at bounding box center [983, 58] width 100 height 33
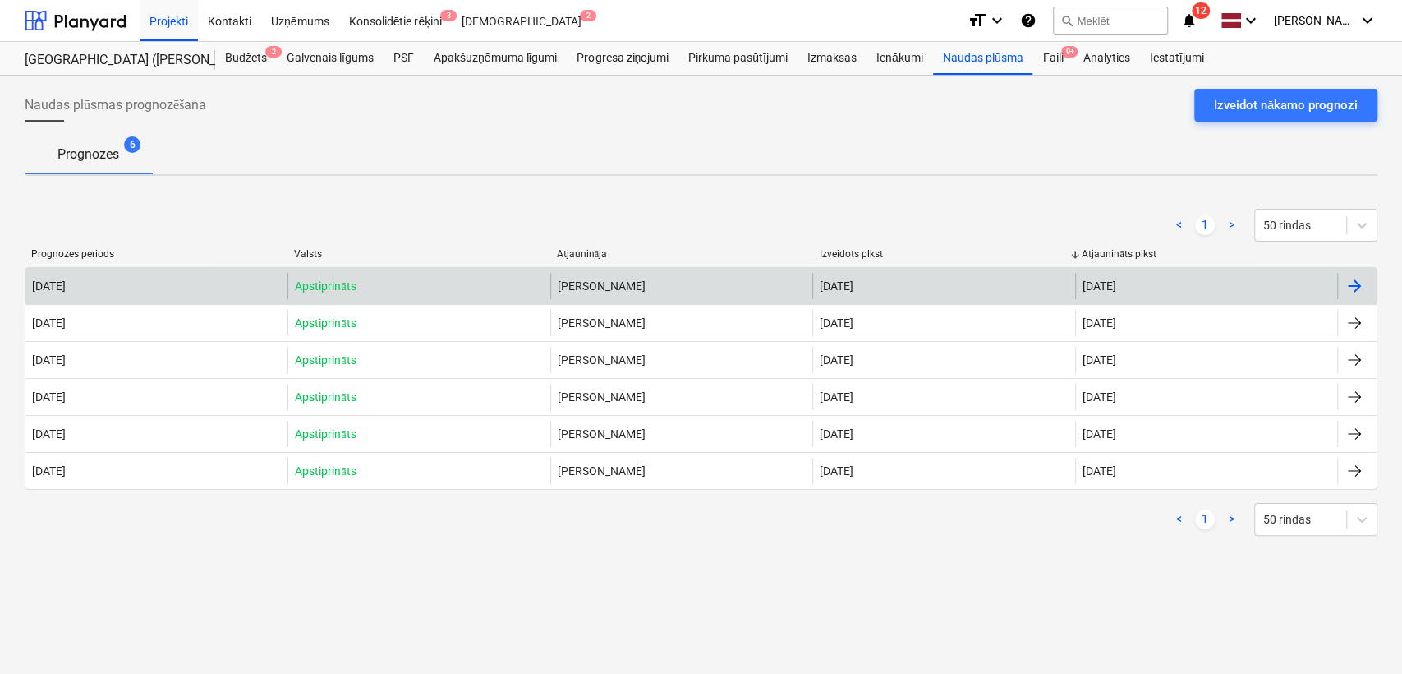
click at [894, 292] on div "[DATE]" at bounding box center [943, 286] width 262 height 26
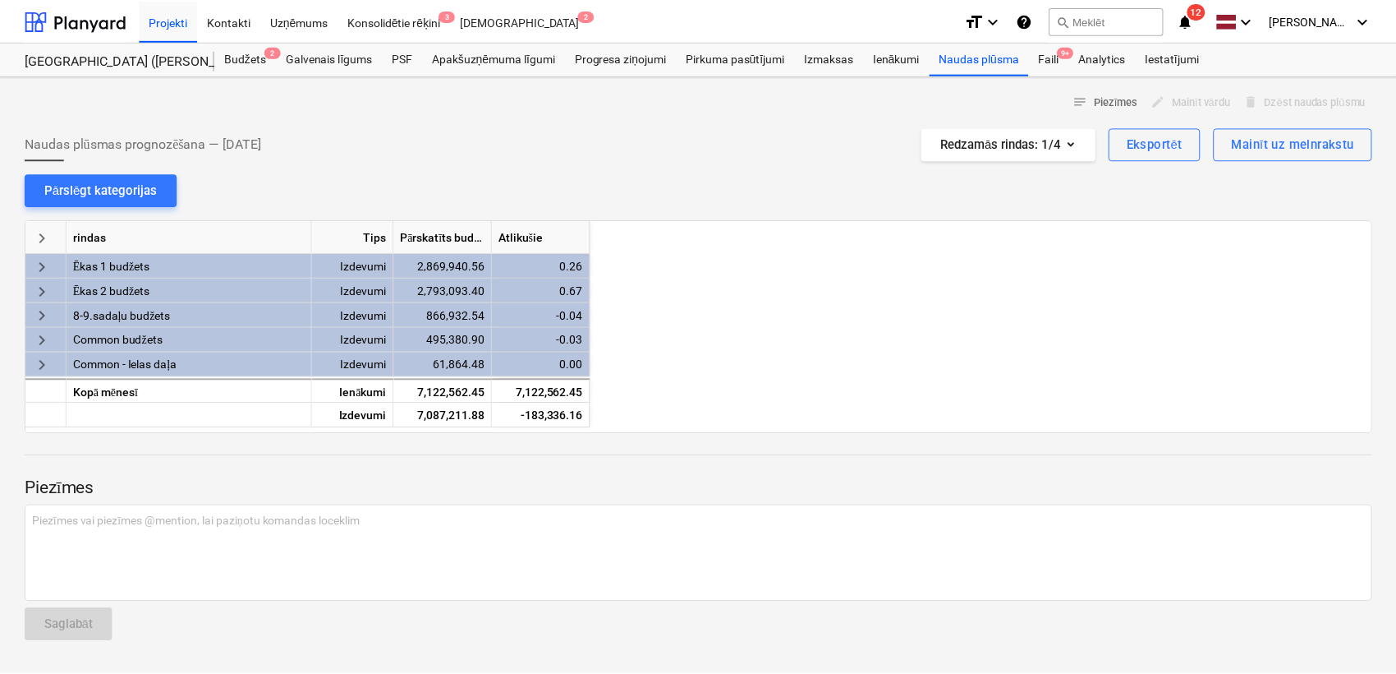
scroll to position [0, 986]
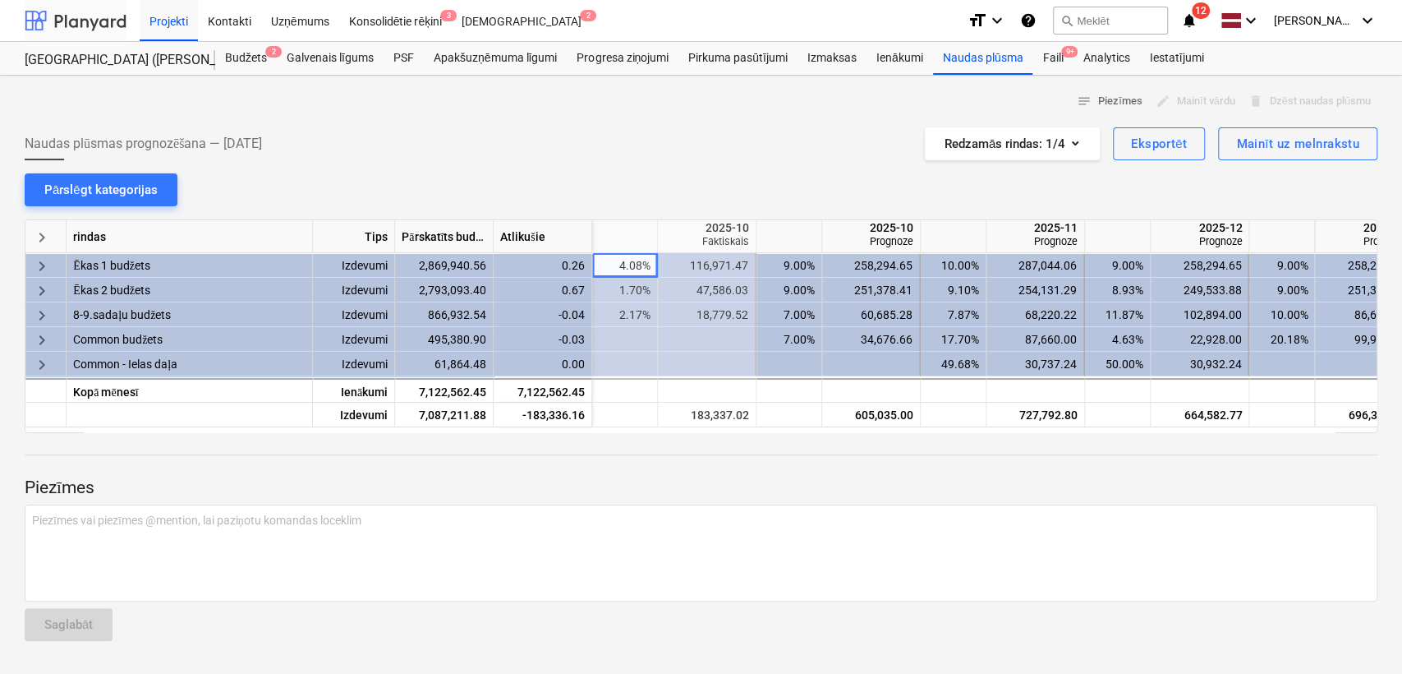
click at [93, 21] on div at bounding box center [76, 20] width 102 height 41
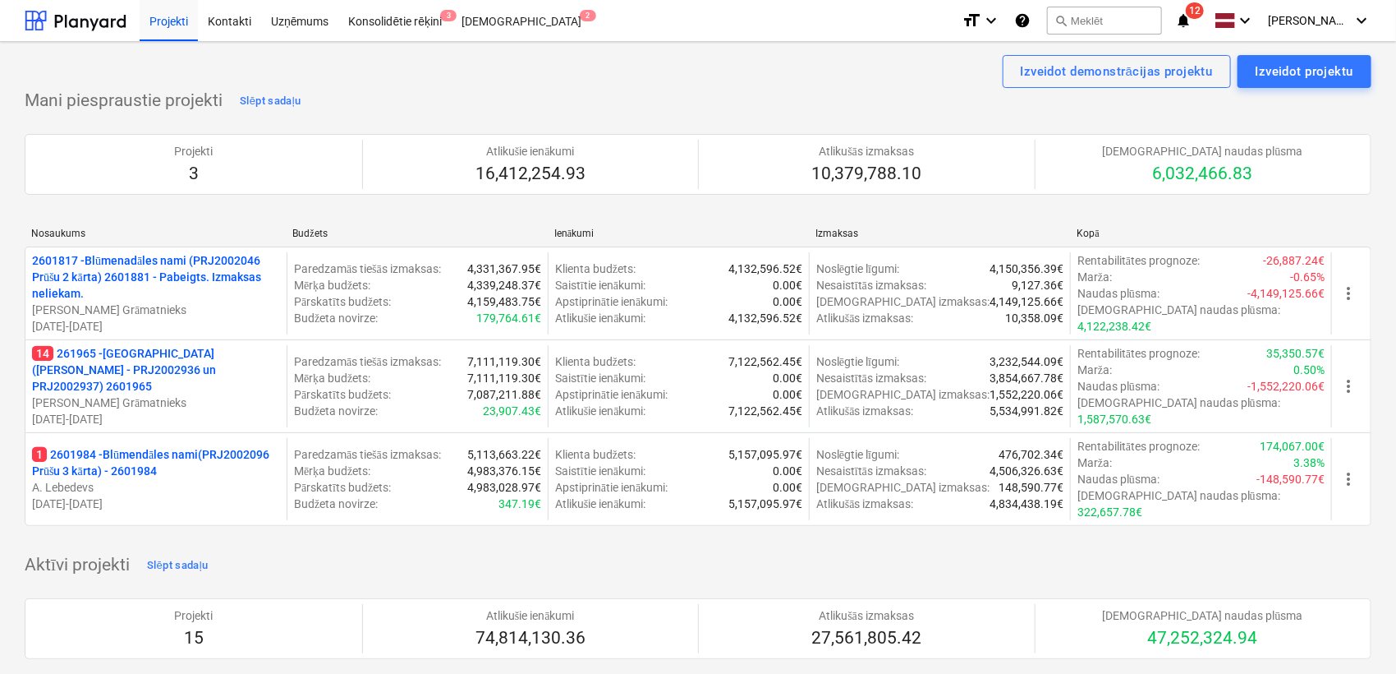
click at [1189, 26] on icon "notifications" at bounding box center [1183, 21] width 16 height 20
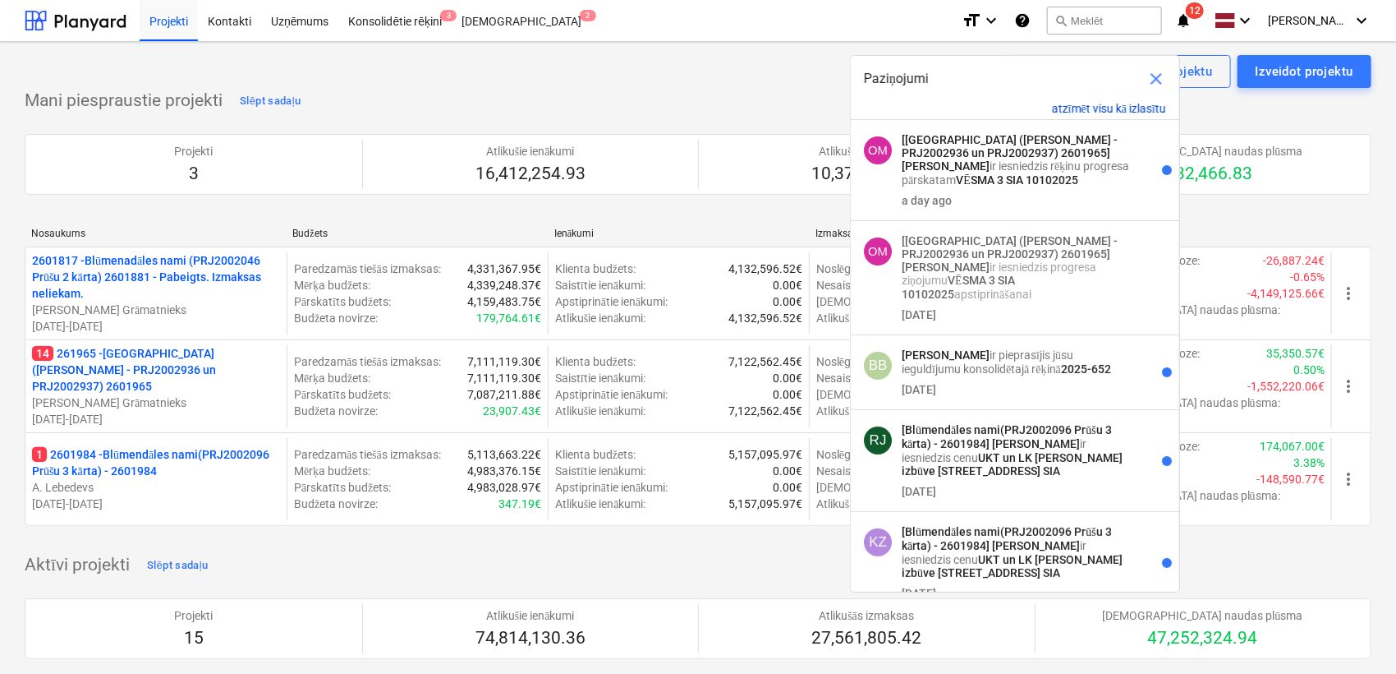
click at [1129, 106] on button "atzīmēt visu kā izlasītu" at bounding box center [1109, 109] width 114 height 14
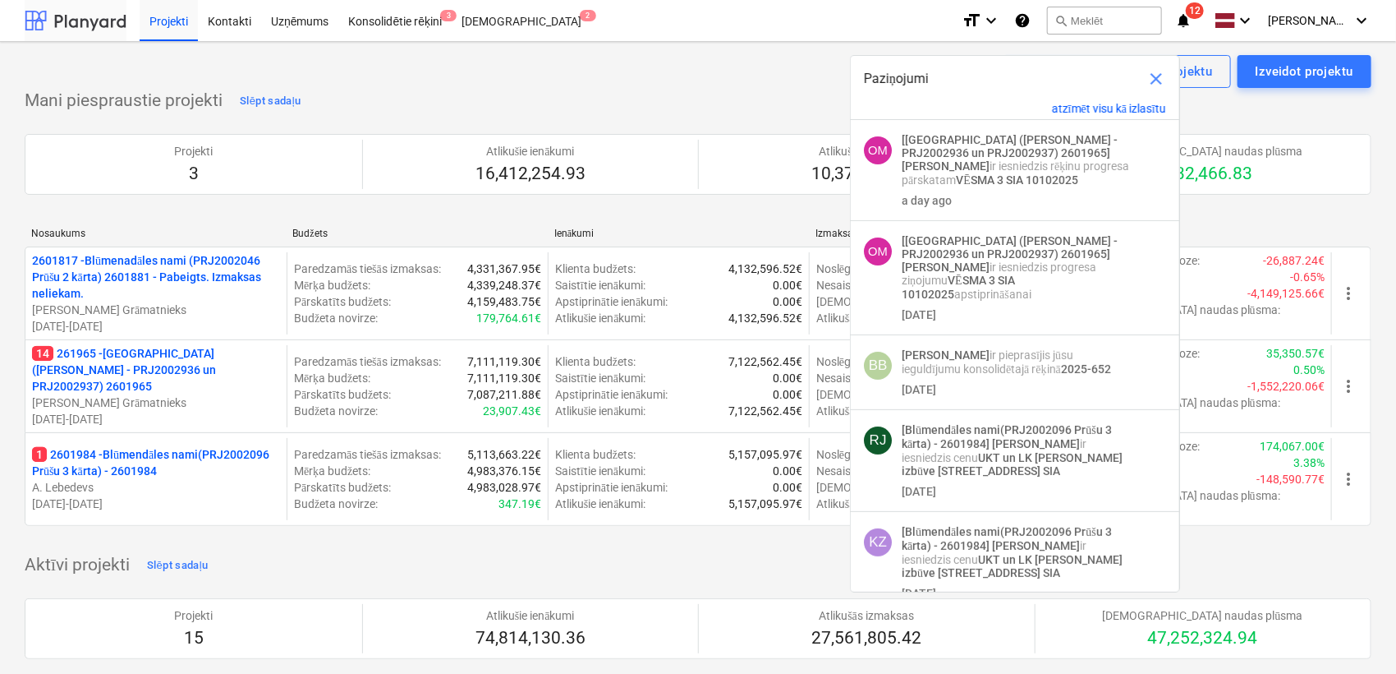
click at [95, 12] on div at bounding box center [76, 20] width 102 height 41
